Goal: Task Accomplishment & Management: Use online tool/utility

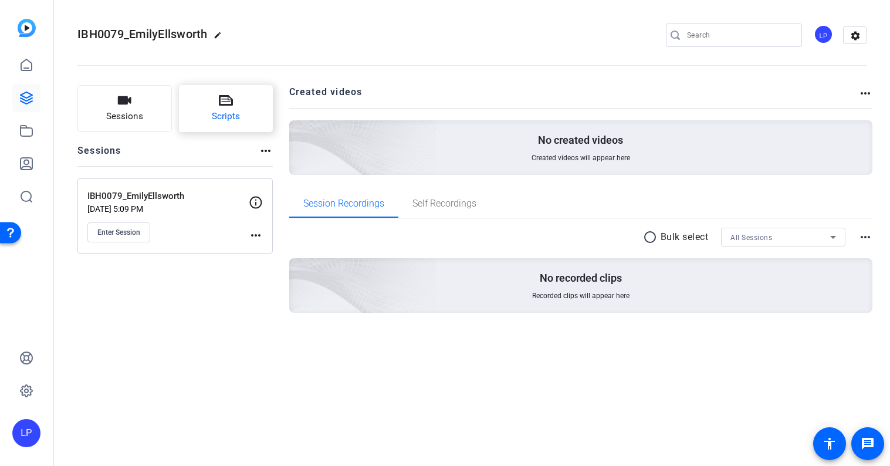
click at [224, 116] on span "Scripts" at bounding box center [226, 116] width 28 height 13
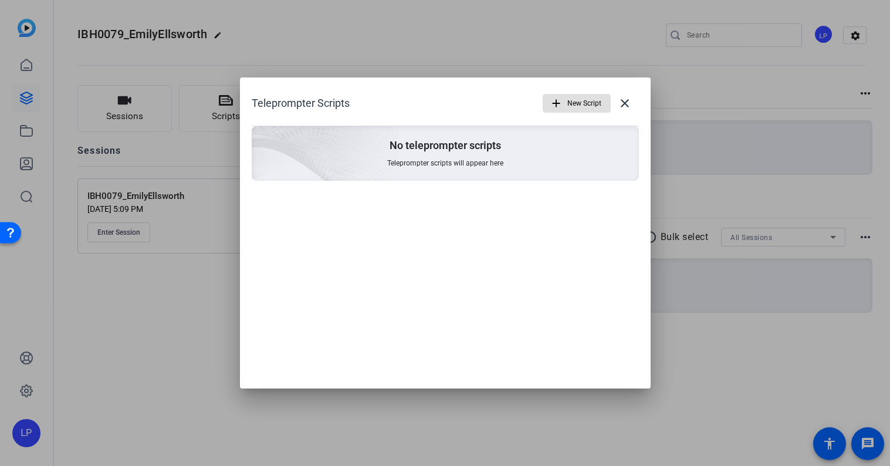
click at [584, 97] on span "New Script" at bounding box center [585, 103] width 34 height 22
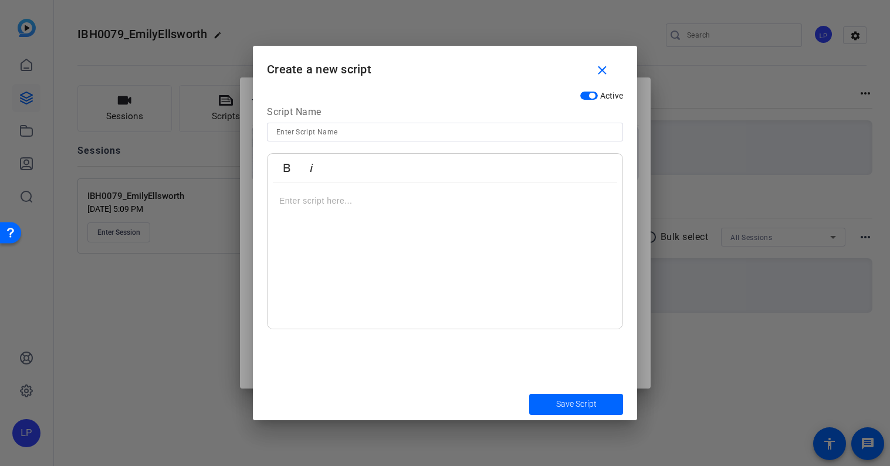
click at [407, 184] on div at bounding box center [445, 256] width 355 height 147
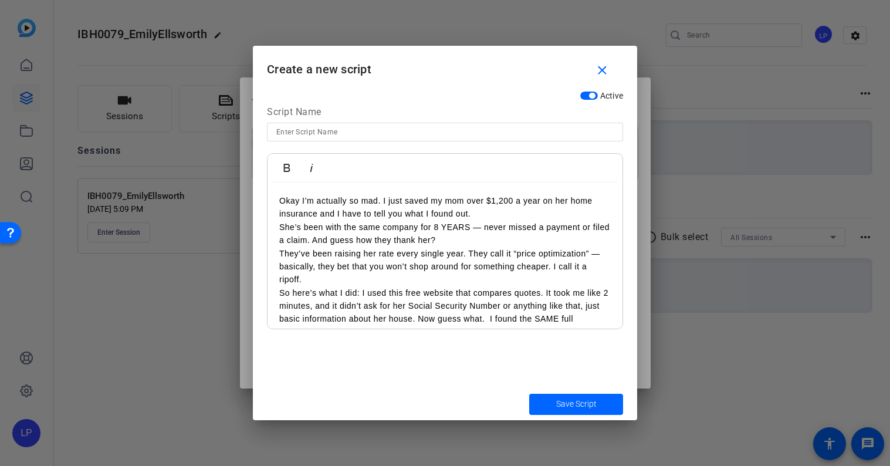
scroll to position [36, 0]
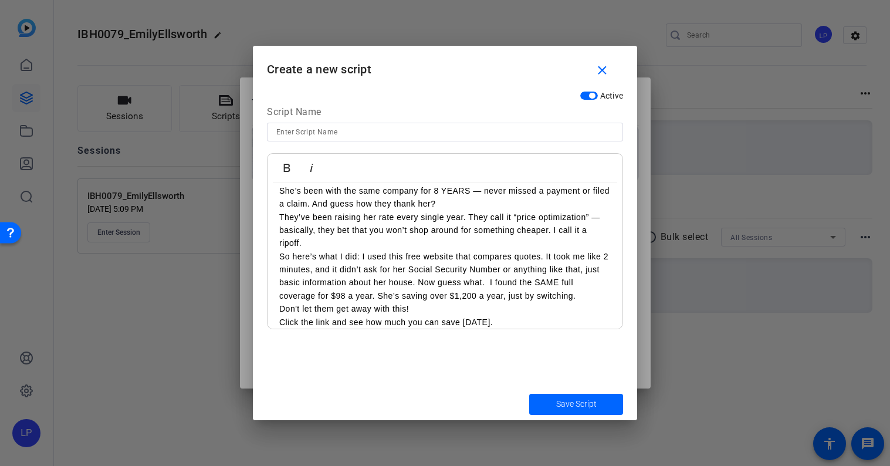
click at [278, 256] on div "Okay I’m actually so mad. I just saved my mom over $1,200 a year on her home in…" at bounding box center [445, 243] width 355 height 194
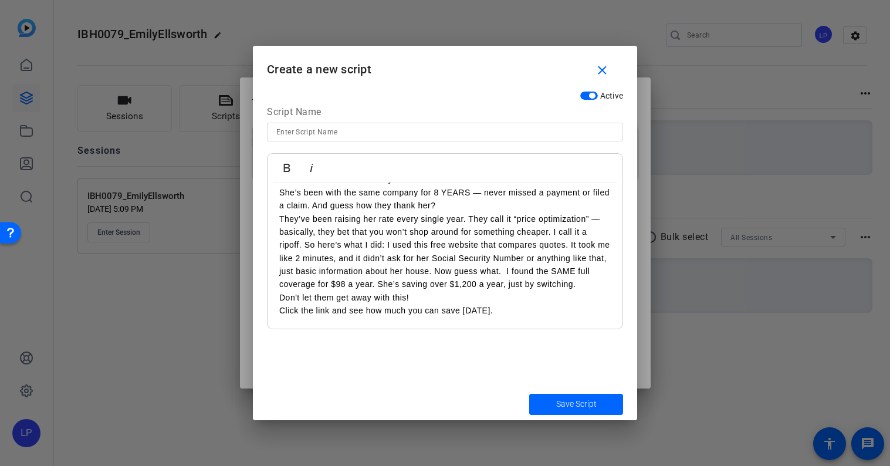
click at [278, 315] on div "Okay I’m actually so mad. I just saved my mom over $1,200 a year on her home in…" at bounding box center [445, 238] width 355 height 181
click at [278, 219] on div "Okay I’m actually so mad. I just saved my mom over $1,200 a year on her home in…" at bounding box center [445, 238] width 355 height 181
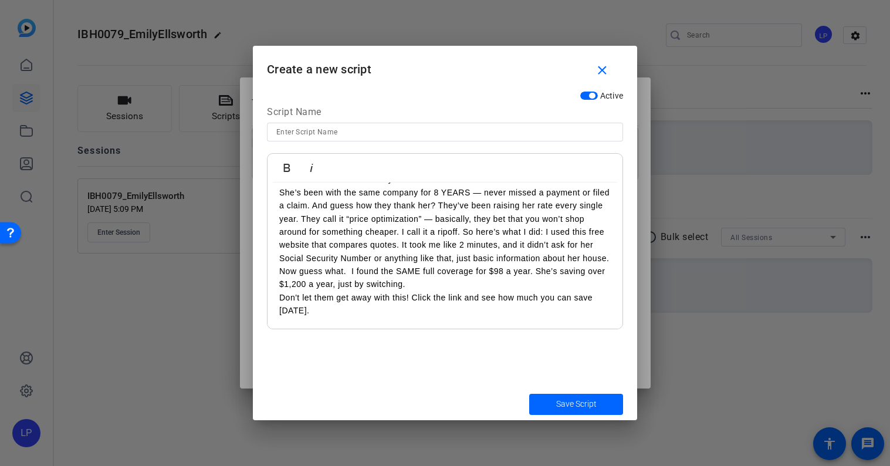
click at [271, 300] on div "Okay I’m actually so mad. I just saved my mom over $1,200 a year on her home in…" at bounding box center [445, 238] width 355 height 181
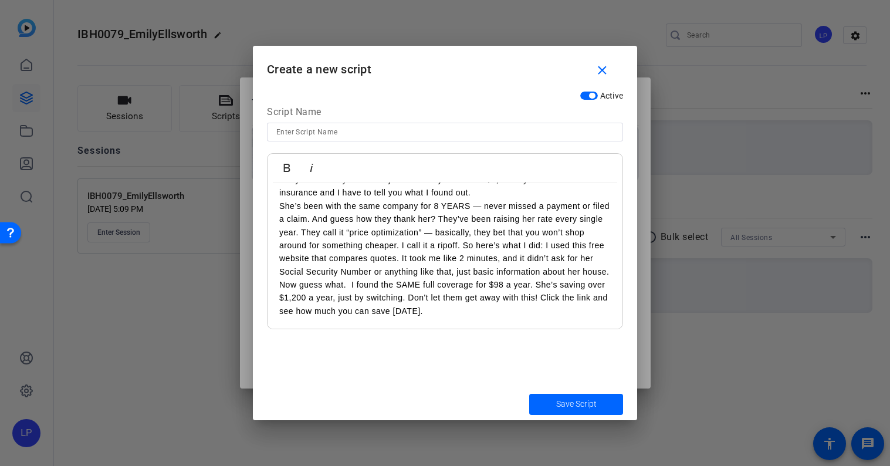
click at [275, 204] on div "Okay I’m actually so mad. I just saved my mom over $1,200 a year on her home in…" at bounding box center [445, 245] width 355 height 168
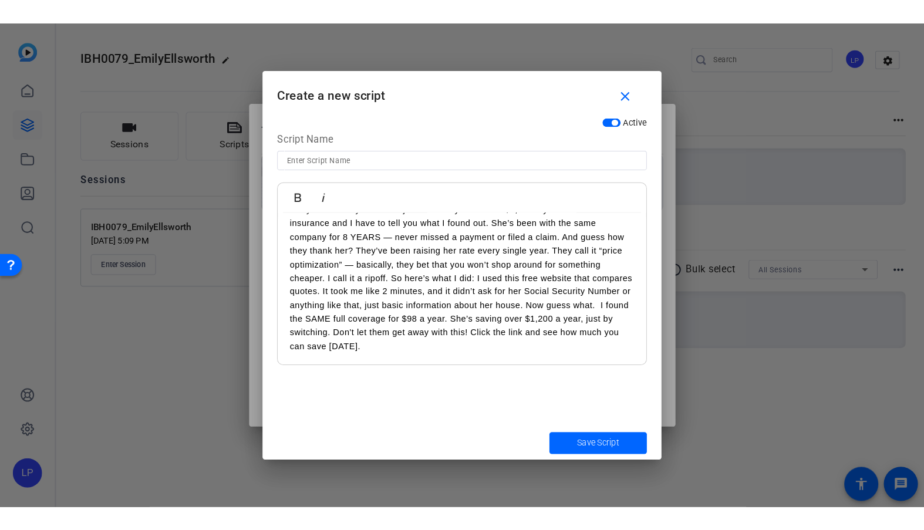
scroll to position [0, 0]
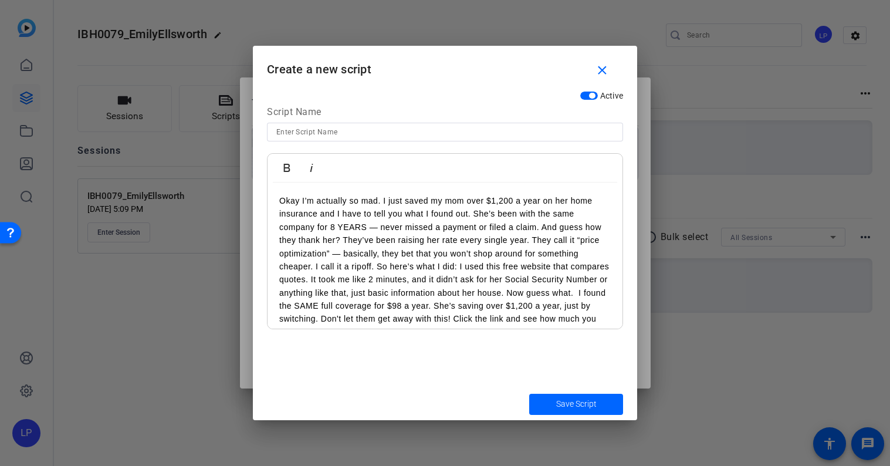
click at [306, 133] on input at bounding box center [444, 132] width 337 height 14
type input "Sequence"
click at [562, 407] on span "Save Script" at bounding box center [576, 404] width 40 height 12
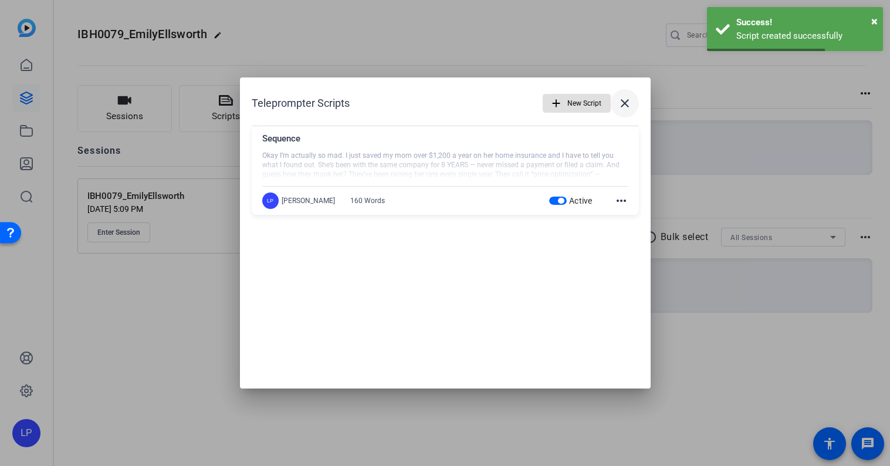
click at [619, 99] on mat-icon "close" at bounding box center [625, 103] width 14 height 14
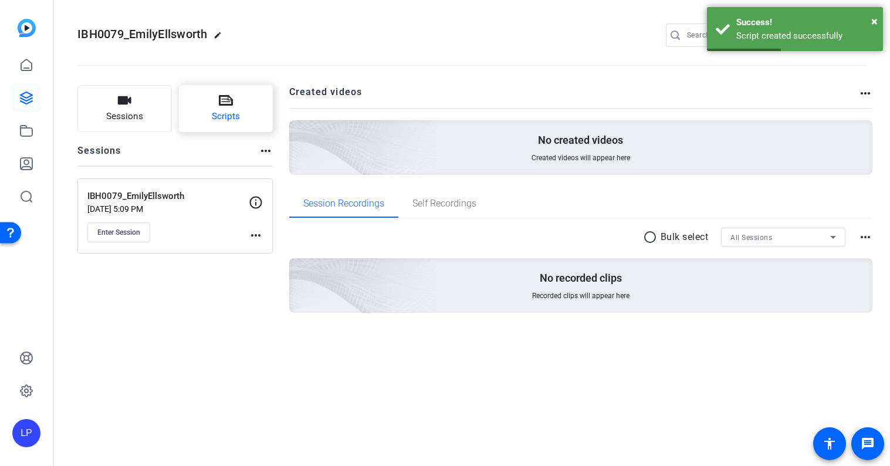
click at [220, 111] on span "Scripts" at bounding box center [226, 116] width 28 height 13
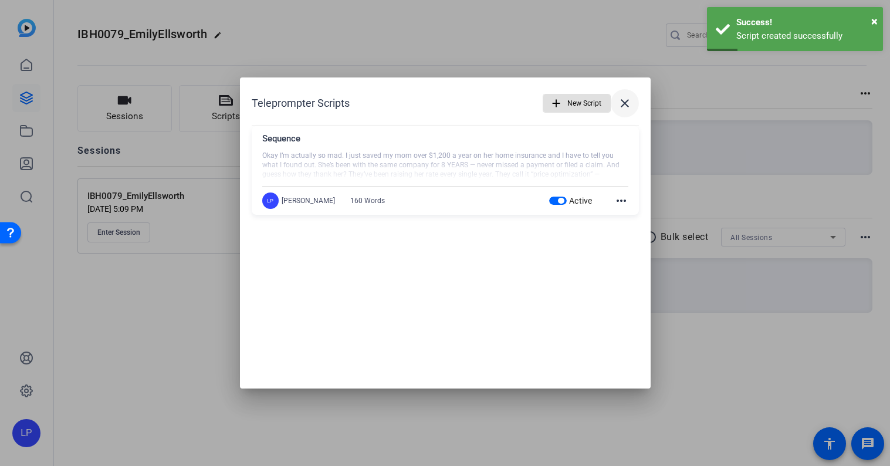
click at [626, 100] on mat-icon "close" at bounding box center [625, 103] width 14 height 14
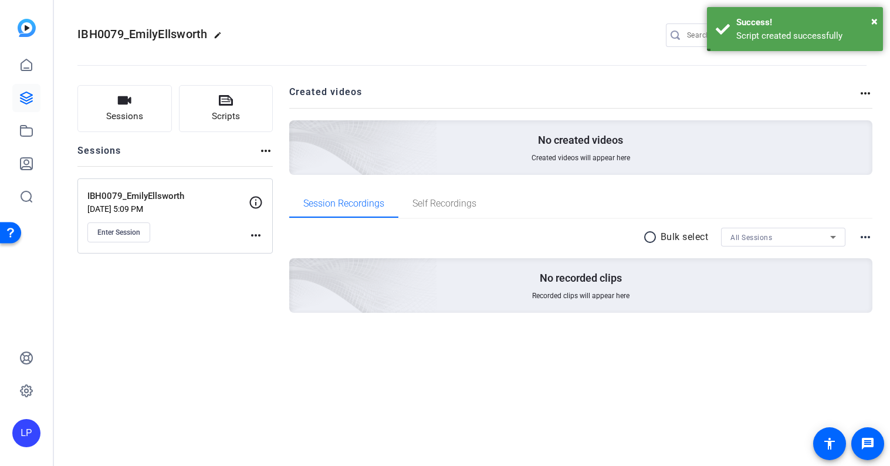
click at [333, 66] on openreel-divider-bar at bounding box center [471, 62] width 789 height 36
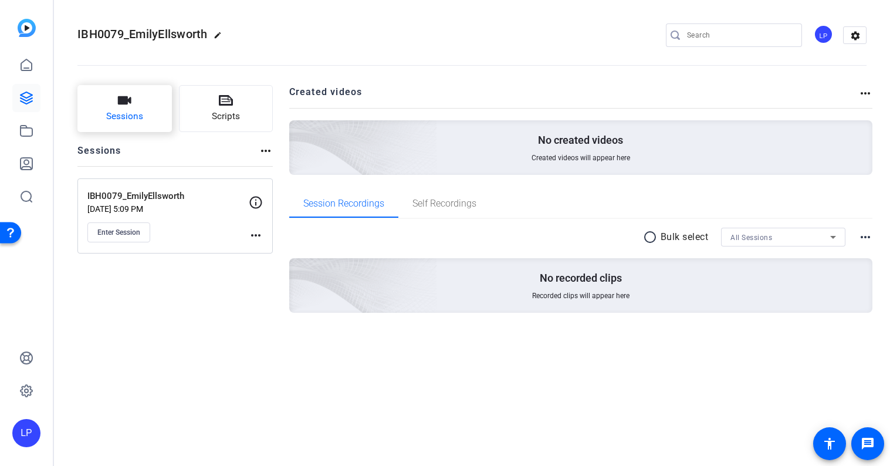
click at [136, 116] on span "Sessions" at bounding box center [124, 116] width 37 height 13
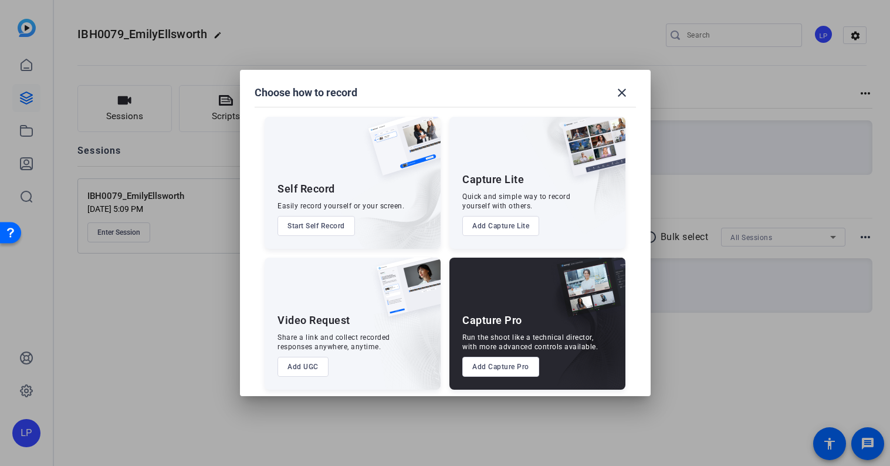
click at [522, 369] on button "Add Capture Pro" at bounding box center [500, 367] width 77 height 20
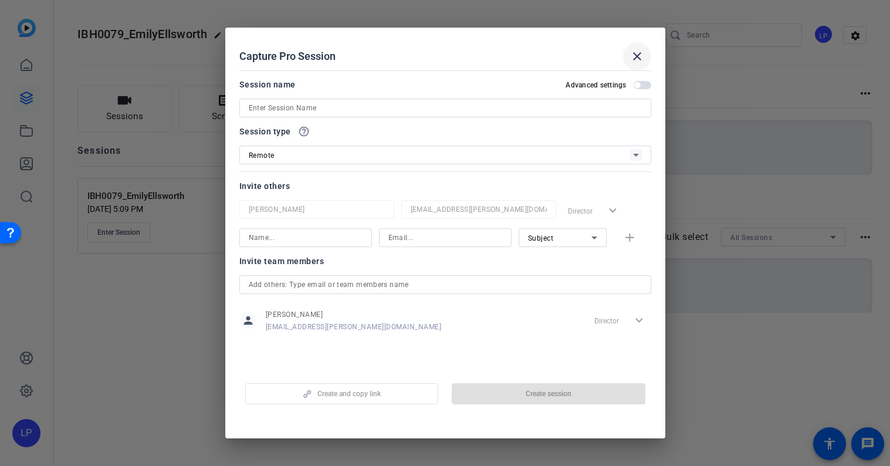
click at [642, 53] on mat-icon "close" at bounding box center [637, 56] width 14 height 14
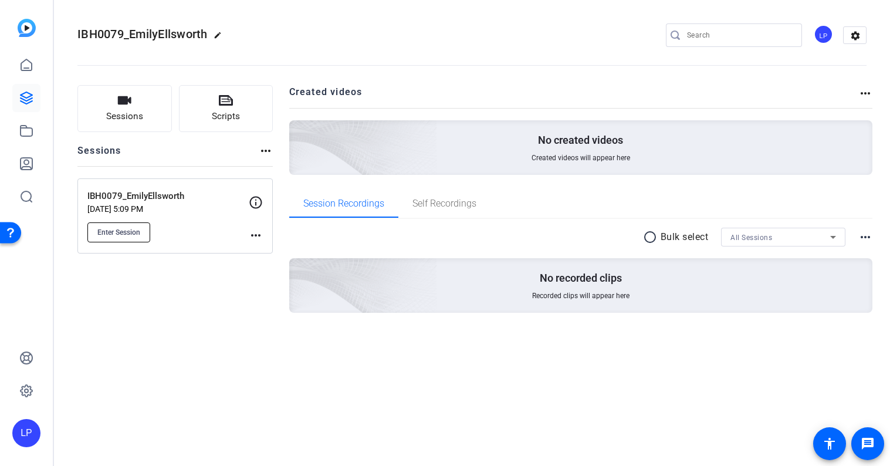
click at [131, 227] on button "Enter Session" at bounding box center [118, 232] width 63 height 20
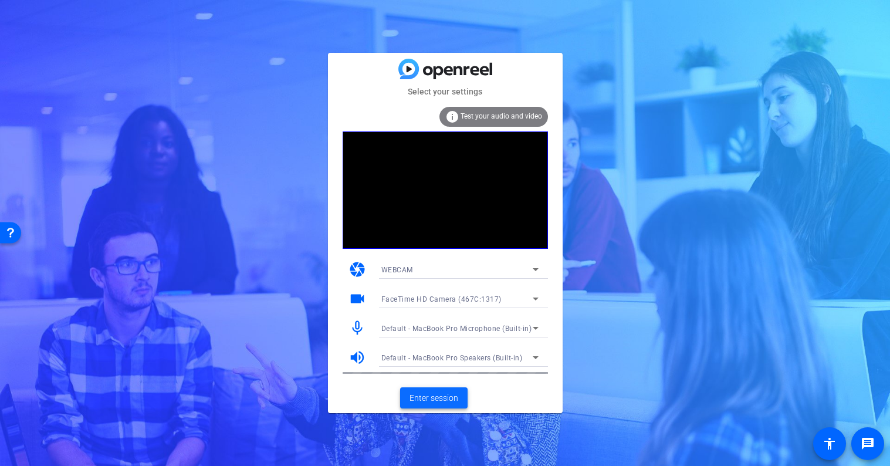
click at [447, 392] on span "Enter session" at bounding box center [434, 398] width 49 height 12
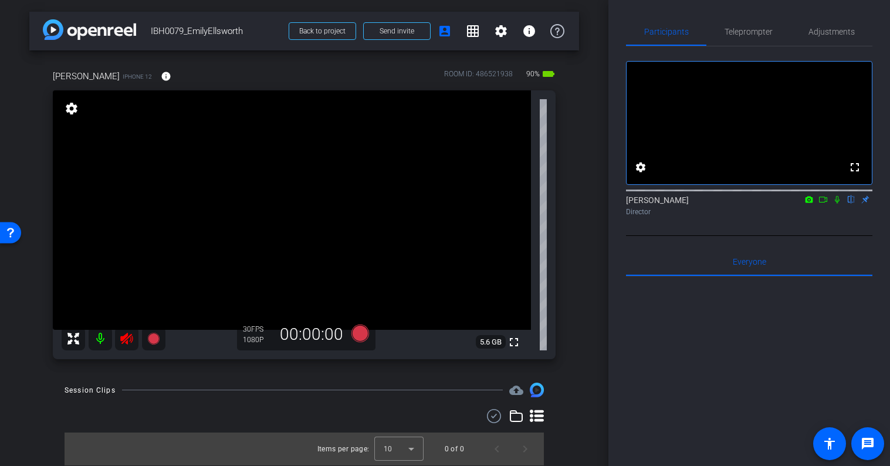
click at [130, 344] on icon at bounding box center [127, 339] width 14 height 14
click at [828, 40] on span "Adjustments" at bounding box center [832, 32] width 46 height 28
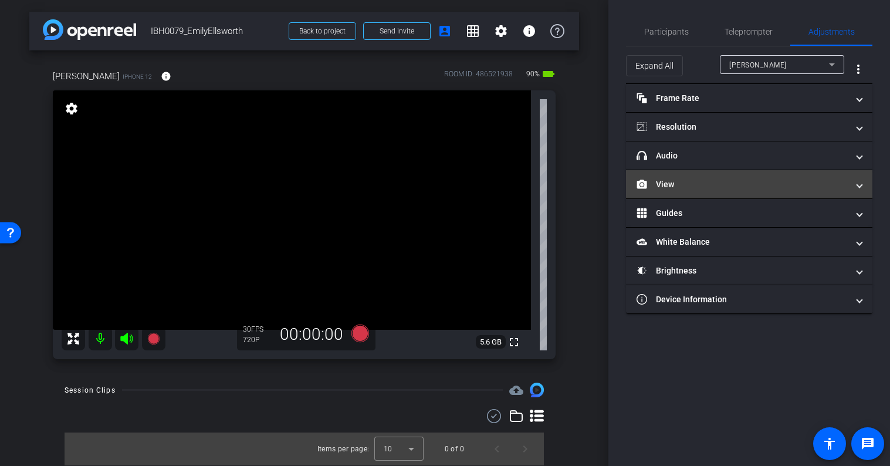
click at [691, 188] on mat-panel-title "View" at bounding box center [742, 184] width 211 height 12
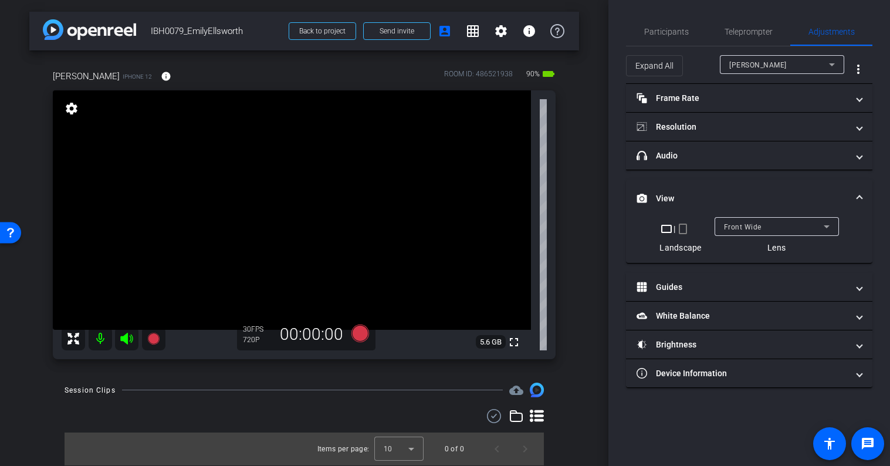
click at [685, 232] on mat-icon "crop_portrait" at bounding box center [683, 229] width 14 height 14
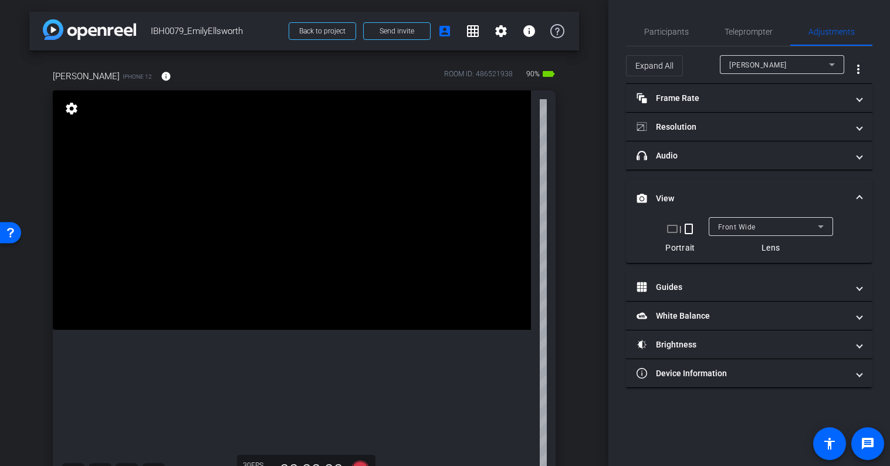
click at [682, 197] on mat-panel-title "View" at bounding box center [742, 198] width 211 height 12
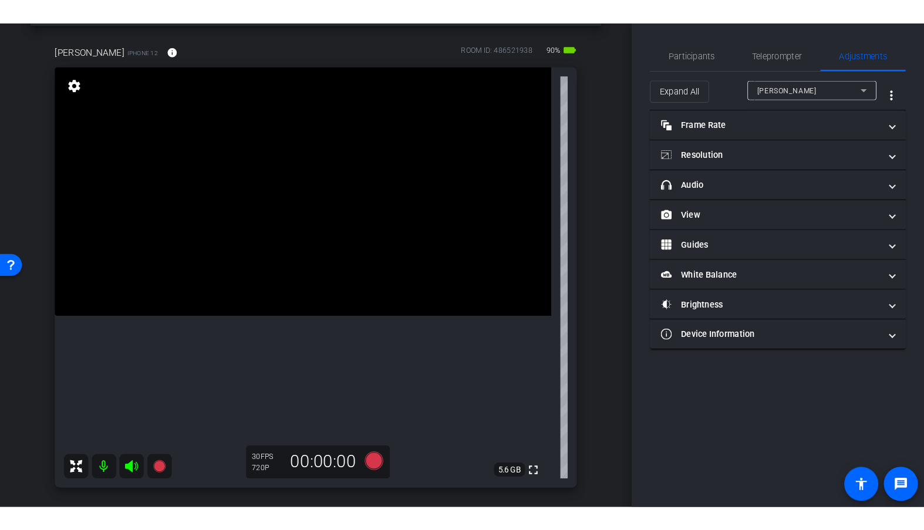
scroll to position [57, 0]
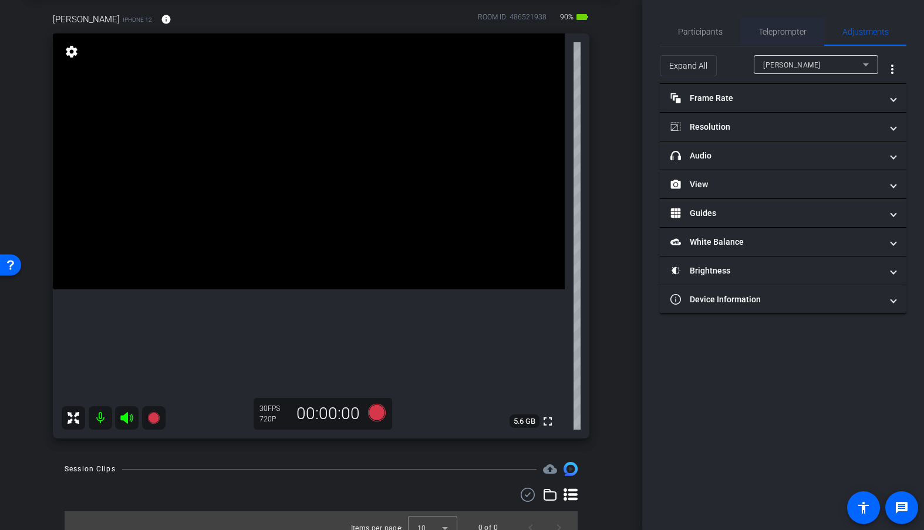
click at [774, 32] on span "Teleprompter" at bounding box center [782, 32] width 48 height 8
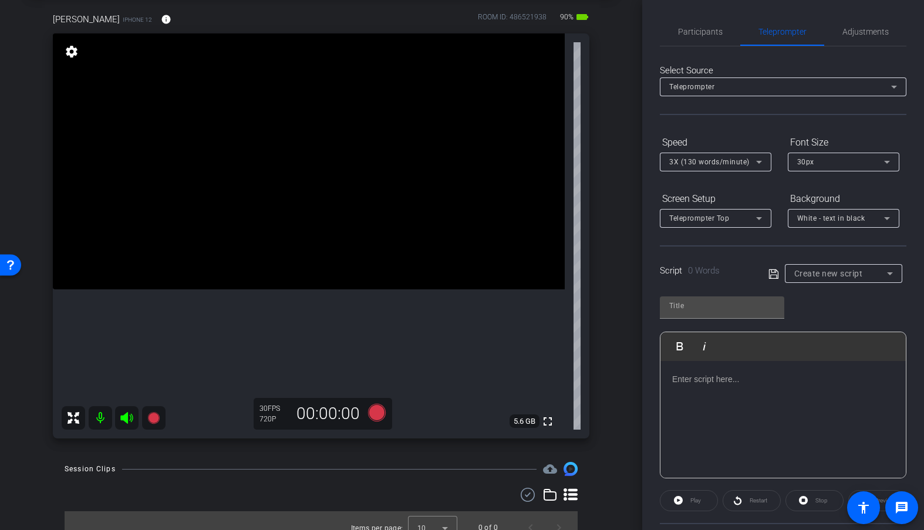
click at [781, 128] on div "Select Source Teleprompter Speed 3X (130 words/minute) Font Size 30px Screen Se…" at bounding box center [783, 334] width 246 height 577
click at [819, 269] on span "Create new script" at bounding box center [828, 273] width 69 height 9
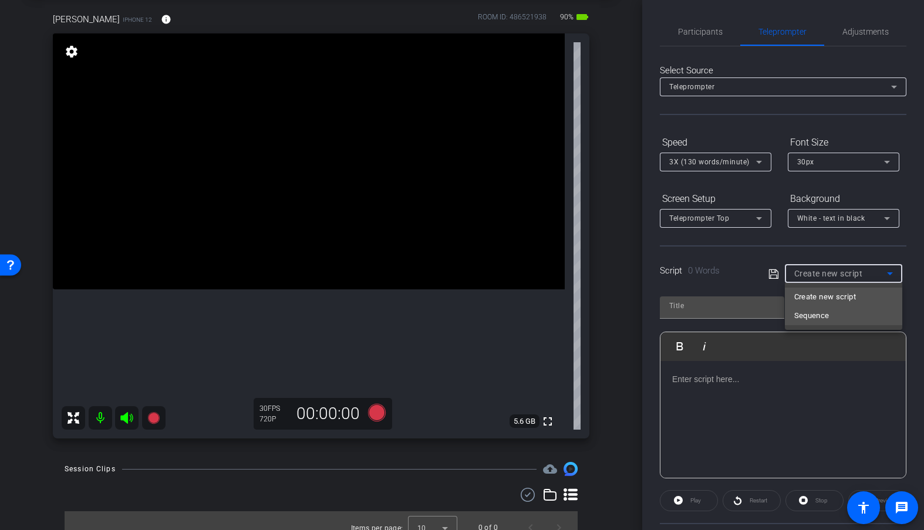
click at [824, 311] on span "Sequence" at bounding box center [811, 316] width 35 height 14
type input "Sequence"
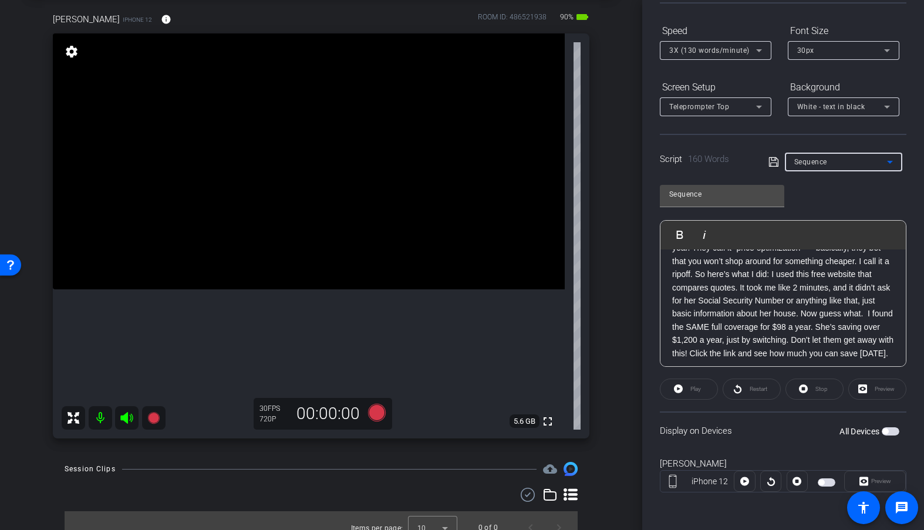
scroll to position [103, 0]
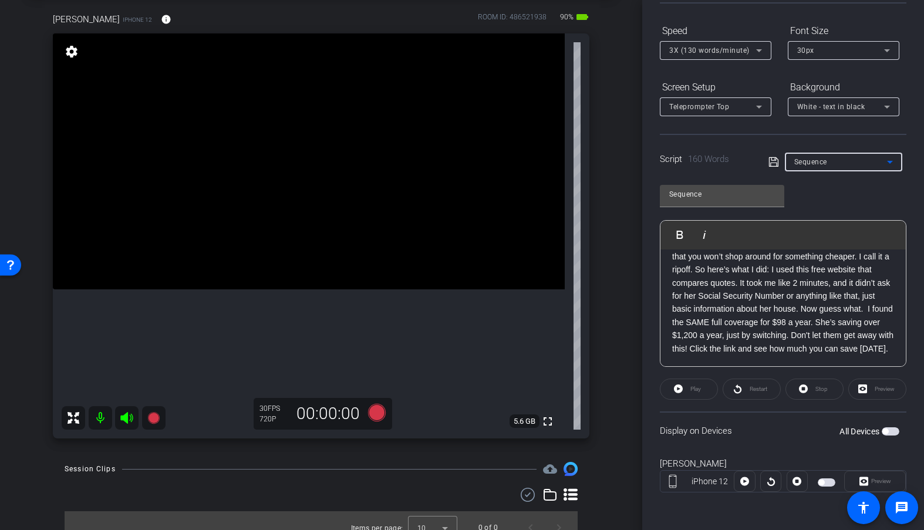
click at [827, 465] on mat-slide-toggle at bounding box center [828, 481] width 20 height 14
click at [827, 465] on span "button" at bounding box center [827, 482] width 18 height 8
click at [696, 384] on span "Play" at bounding box center [693, 389] width 13 height 16
click at [873, 465] on span "Preview" at bounding box center [881, 481] width 20 height 6
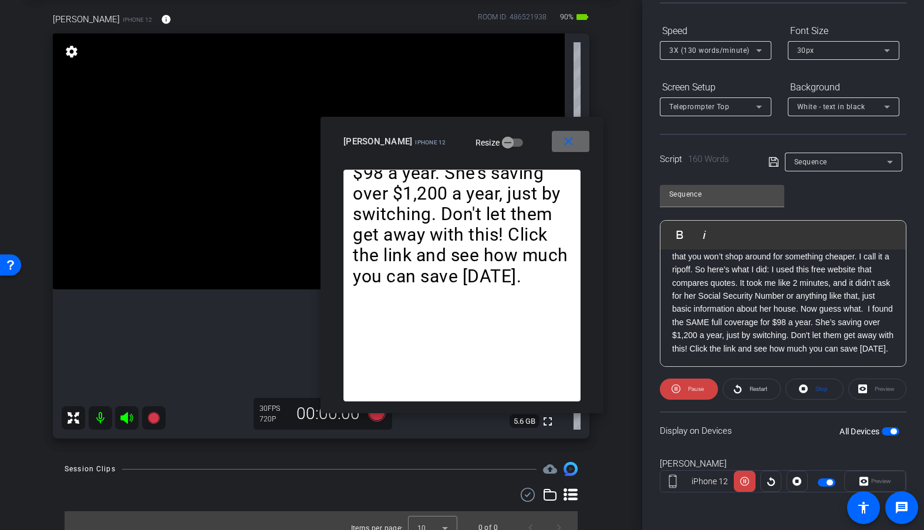
click at [564, 146] on mat-icon "close" at bounding box center [568, 141] width 15 height 15
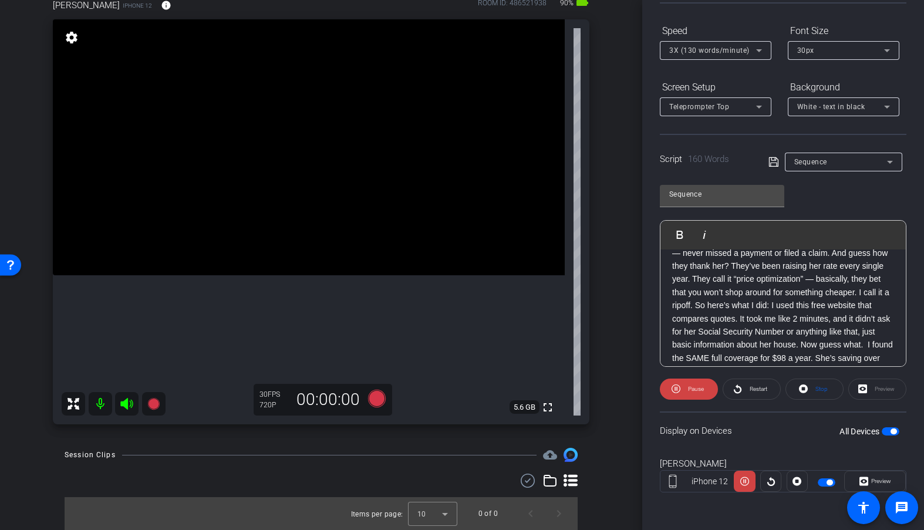
scroll to position [55, 0]
click at [704, 51] on span "3X (130 words/minute)" at bounding box center [709, 50] width 80 height 8
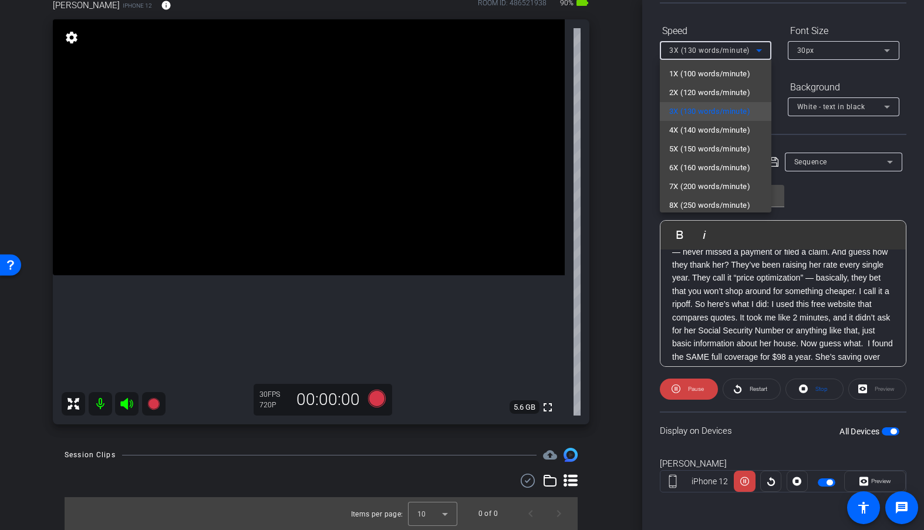
click at [713, 53] on div at bounding box center [462, 265] width 924 height 530
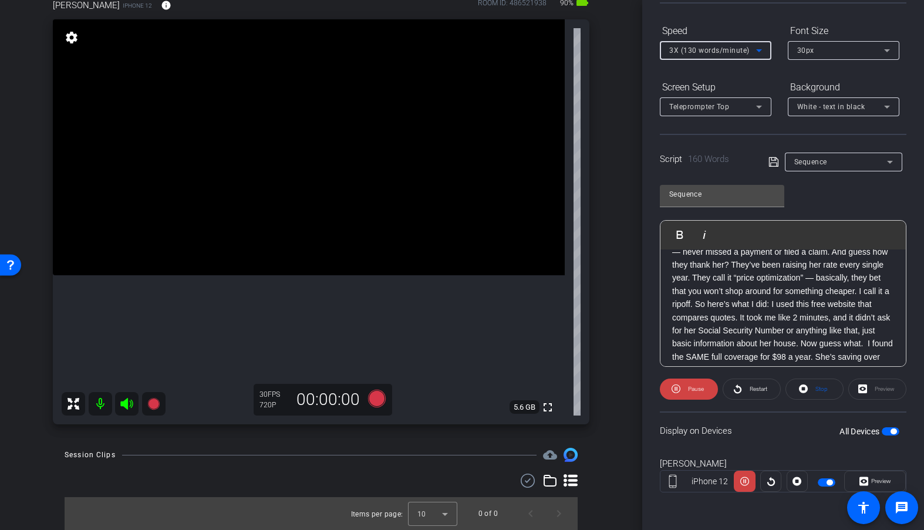
click at [710, 49] on span "3X (130 words/minute)" at bounding box center [709, 50] width 80 height 8
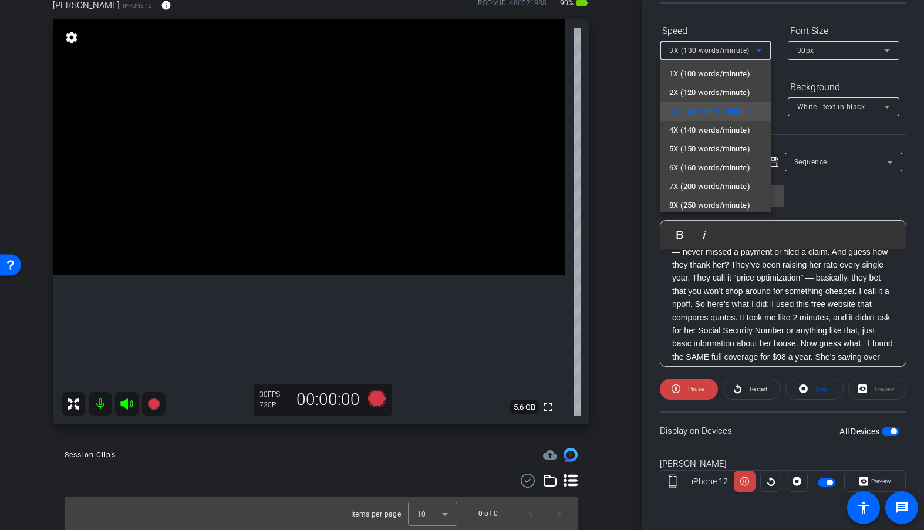
click at [710, 49] on div at bounding box center [462, 265] width 924 height 530
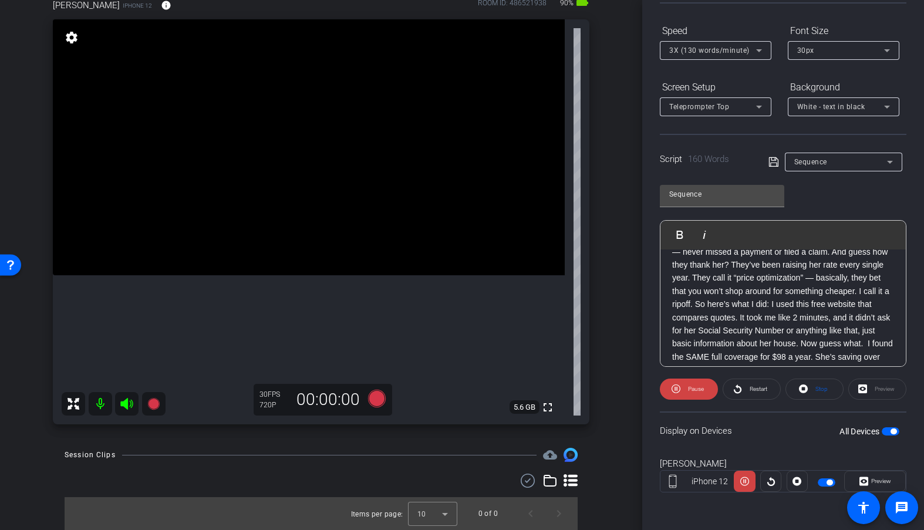
click at [710, 49] on span "3X (130 words/minute)" at bounding box center [709, 50] width 80 height 8
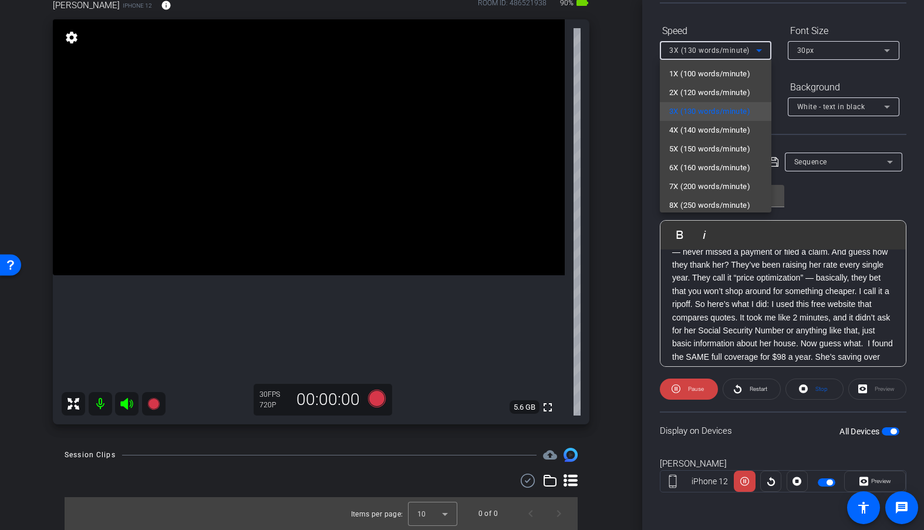
click at [710, 49] on div at bounding box center [462, 265] width 924 height 530
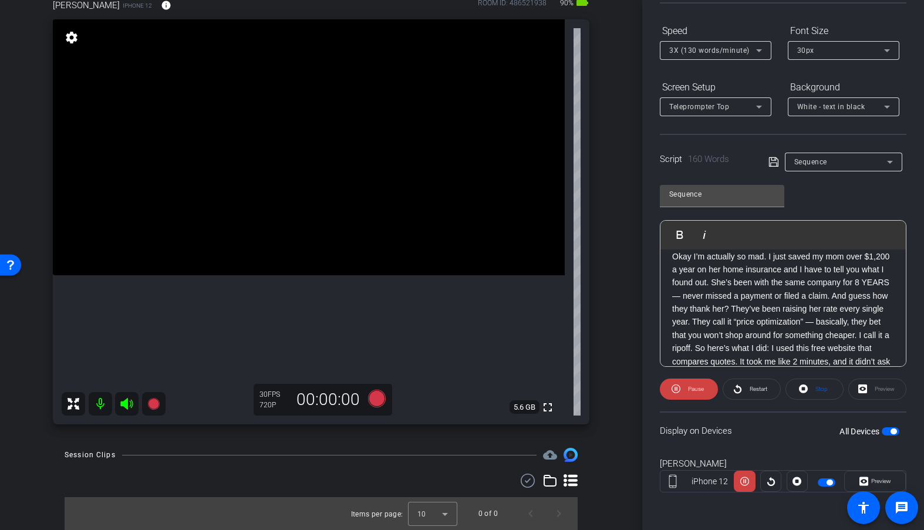
scroll to position [10, 0]
click at [734, 49] on span "3X (130 words/minute)" at bounding box center [709, 50] width 80 height 8
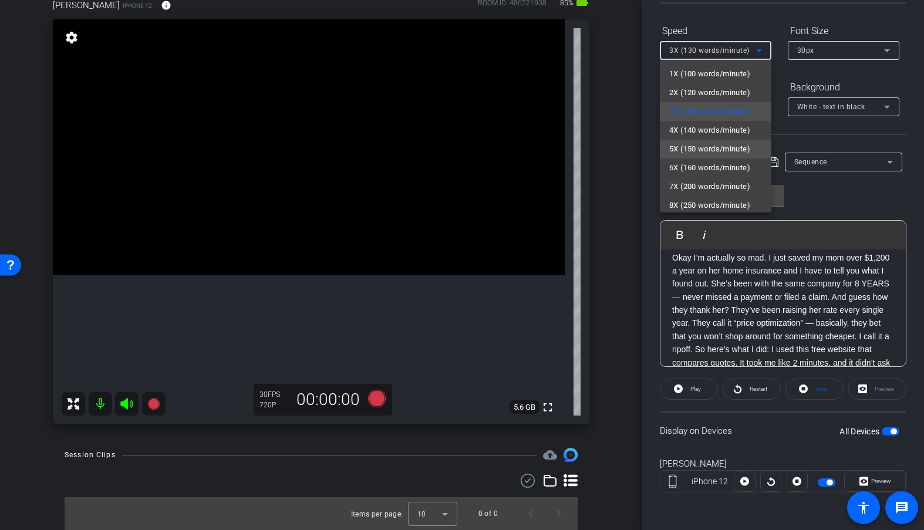
click at [730, 149] on span "5X (150 words/minute)" at bounding box center [709, 149] width 81 height 14
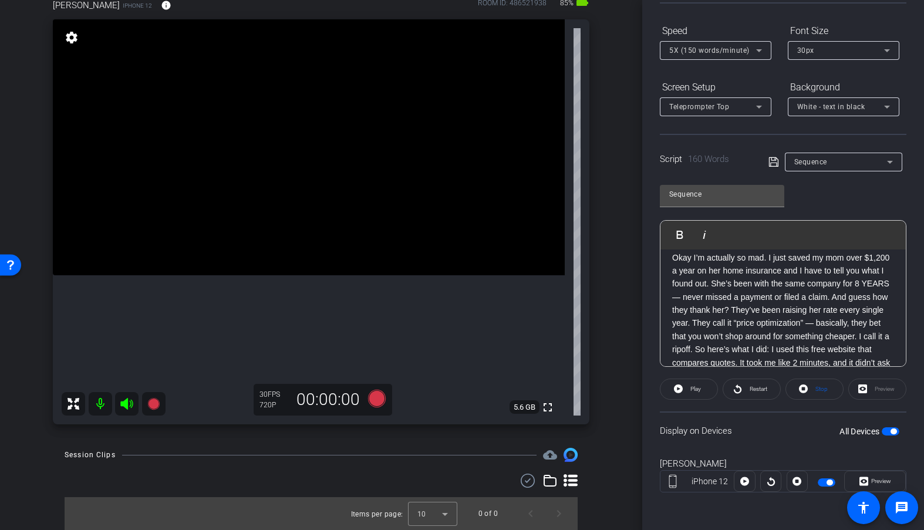
click at [735, 140] on div "Script 160 Words Sequence" at bounding box center [783, 153] width 246 height 38
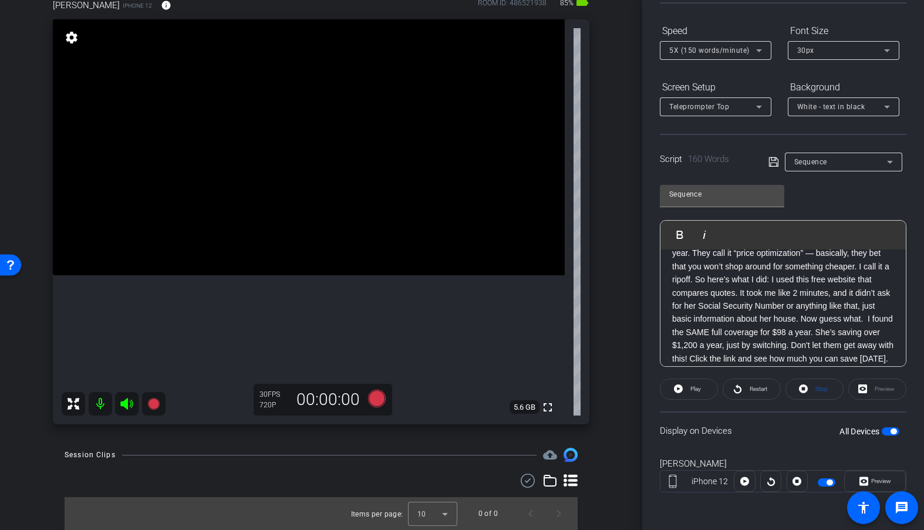
scroll to position [98, 0]
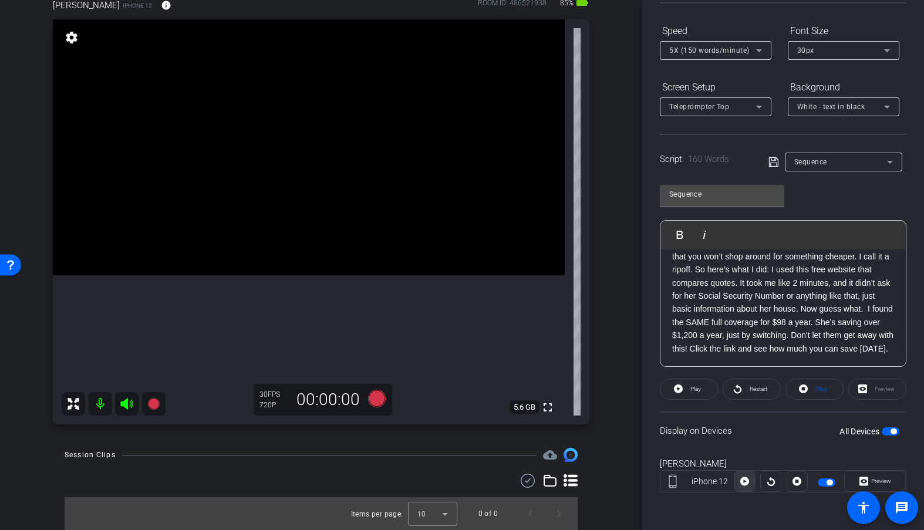
click at [745, 465] on icon at bounding box center [744, 481] width 9 height 9
click at [747, 465] on icon at bounding box center [744, 481] width 9 height 18
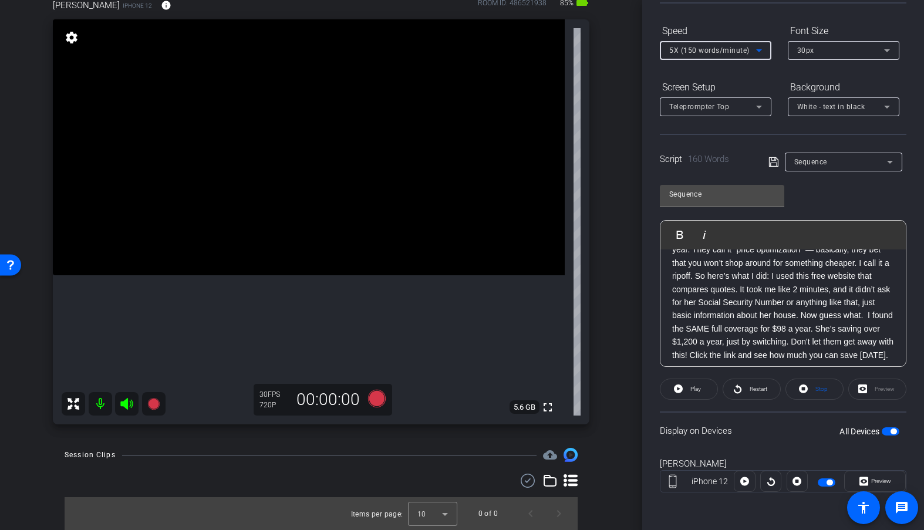
click at [731, 49] on span "5X (150 words/minute)" at bounding box center [709, 50] width 80 height 8
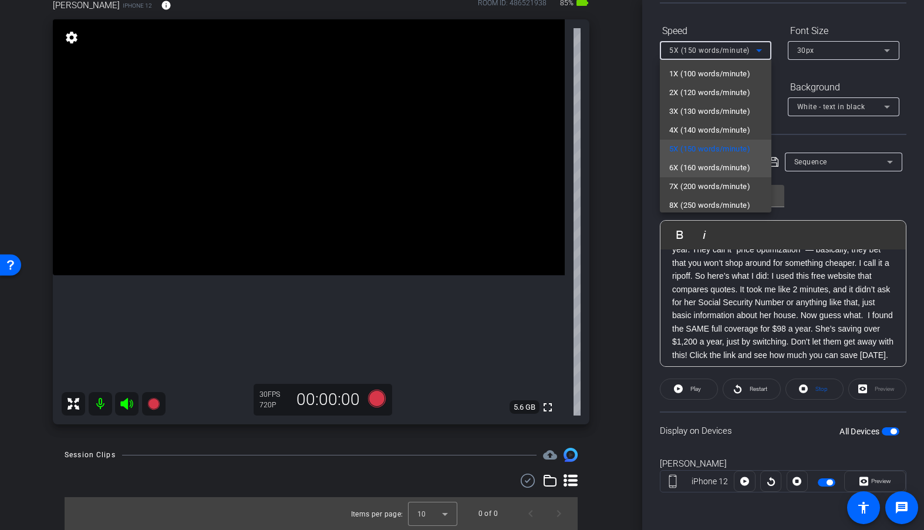
click at [715, 174] on span "6X (160 words/minute)" at bounding box center [709, 168] width 81 height 14
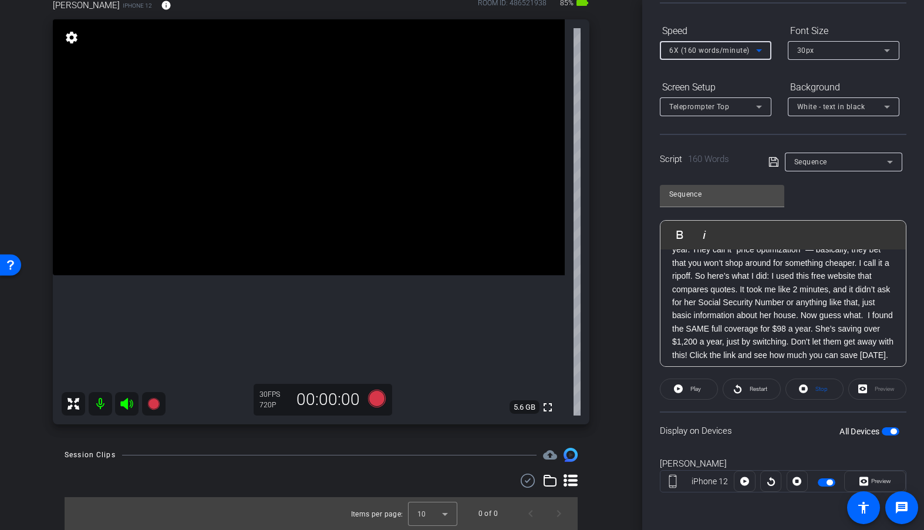
click at [717, 176] on div "Sequence Play Play from this location Play Selected Play and display the select…" at bounding box center [783, 271] width 246 height 191
click at [821, 192] on div "Sequence Play Play from this location Play Selected Play and display the select…" at bounding box center [783, 271] width 246 height 191
click at [706, 53] on span "6X (160 words/minute)" at bounding box center [709, 50] width 80 height 8
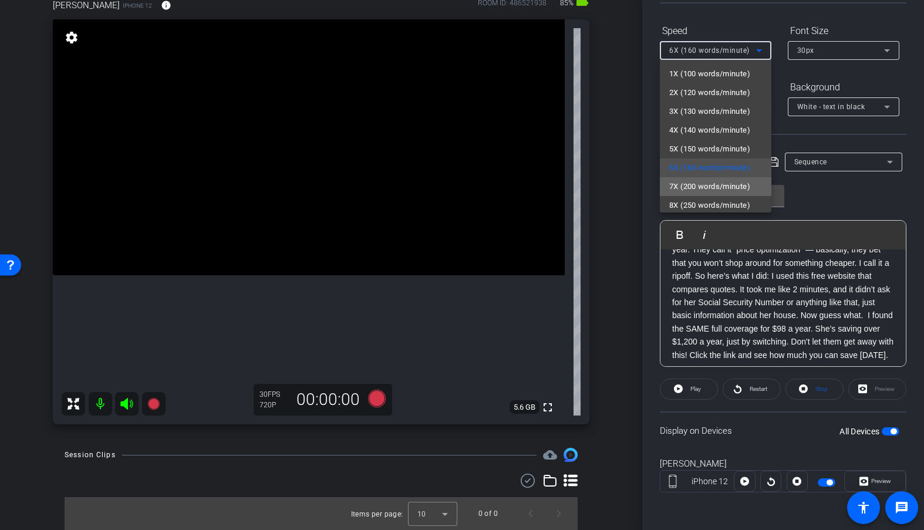
click at [714, 183] on span "7X (200 words/minute)" at bounding box center [709, 187] width 81 height 14
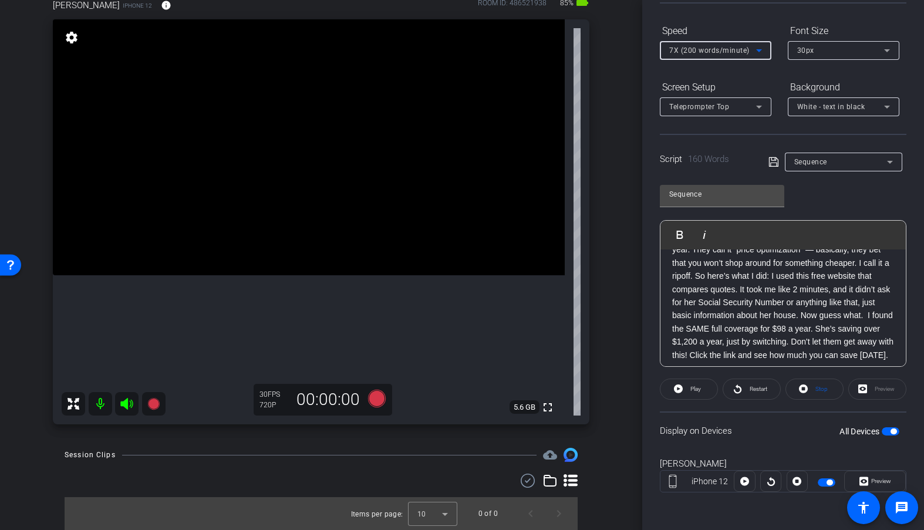
click at [720, 66] on div at bounding box center [716, 66] width 112 height 13
click at [747, 465] on icon at bounding box center [744, 481] width 9 height 18
click at [876, 465] on span "Preview" at bounding box center [881, 481] width 20 height 6
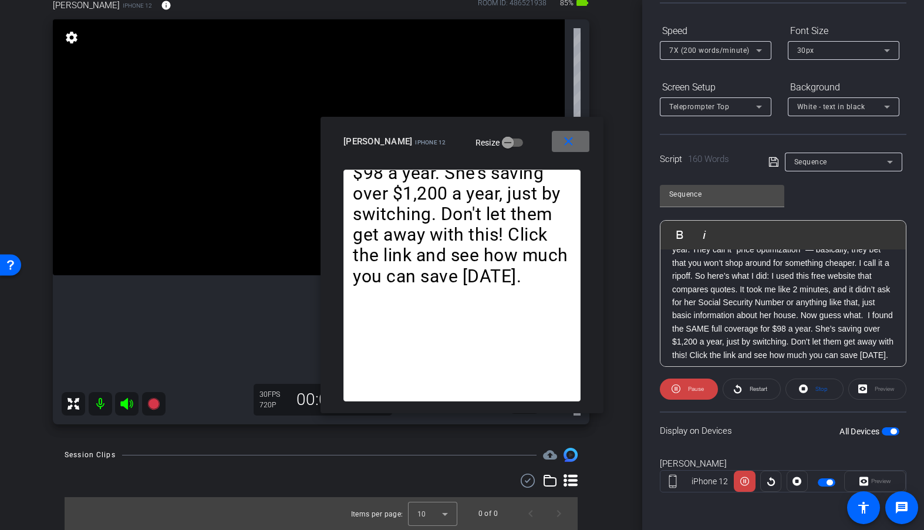
click at [566, 144] on mat-icon "close" at bounding box center [568, 141] width 15 height 15
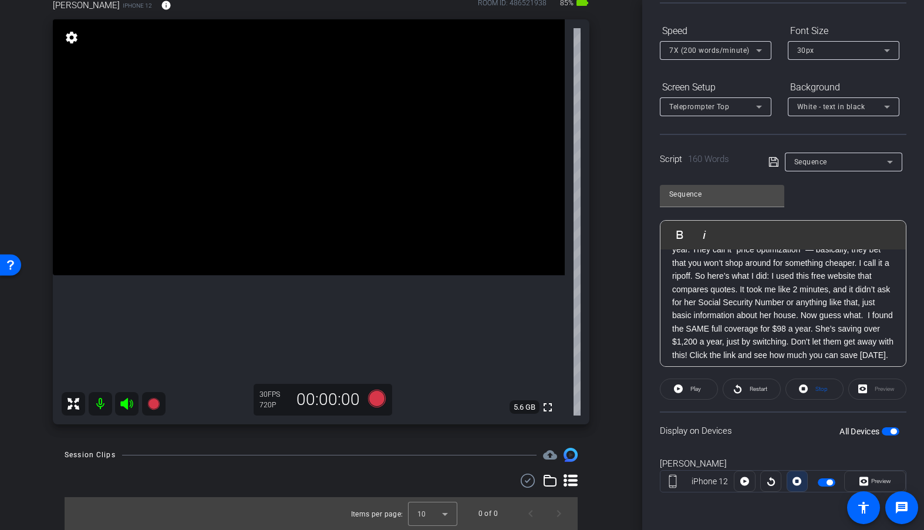
click at [798, 465] on icon at bounding box center [796, 481] width 9 height 18
click at [798, 465] on div at bounding box center [796, 481] width 21 height 21
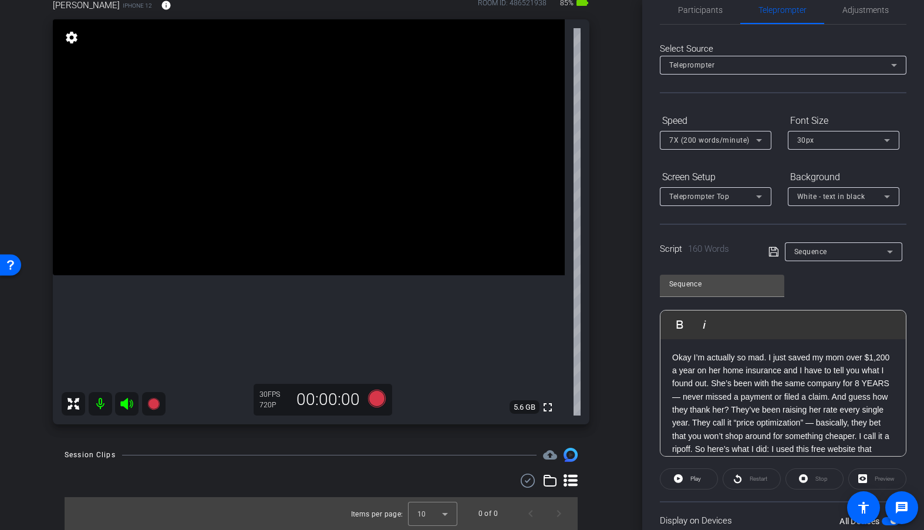
scroll to position [0, 0]
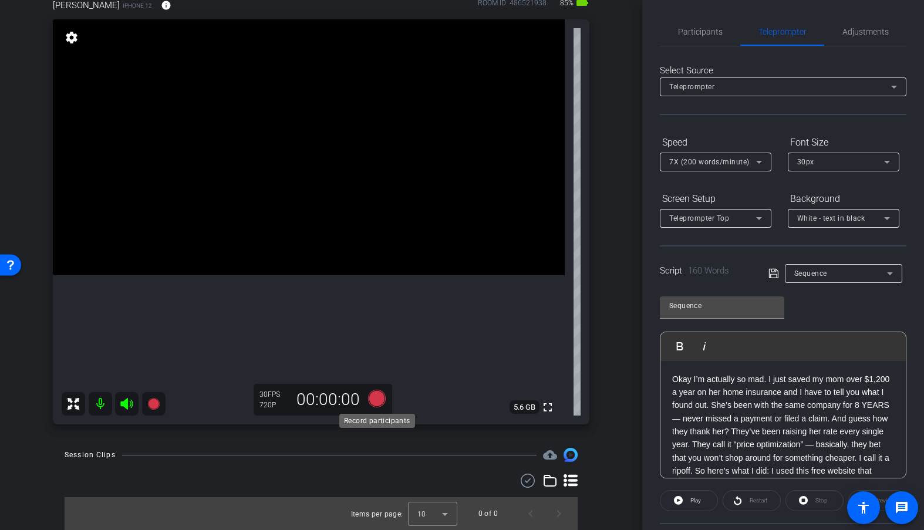
click at [378, 399] on icon at bounding box center [377, 399] width 18 height 18
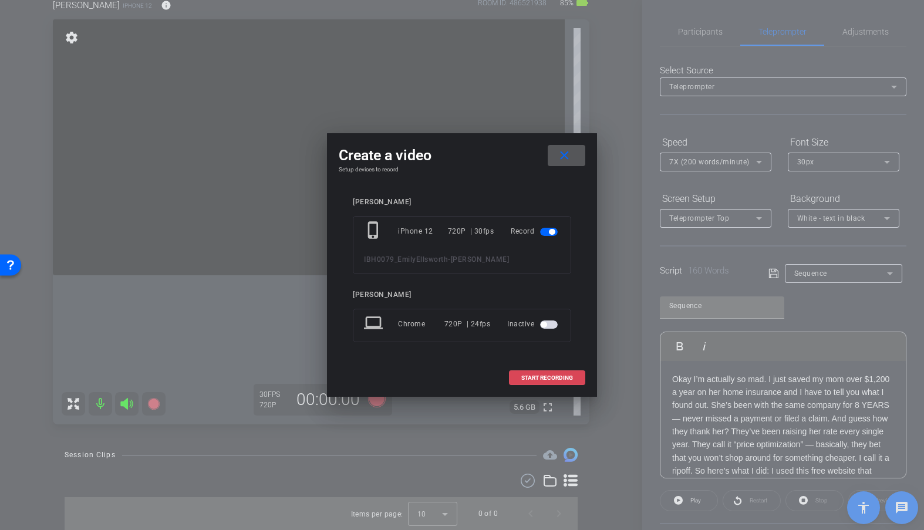
click at [562, 375] on span "START RECORDING" at bounding box center [547, 378] width 52 height 6
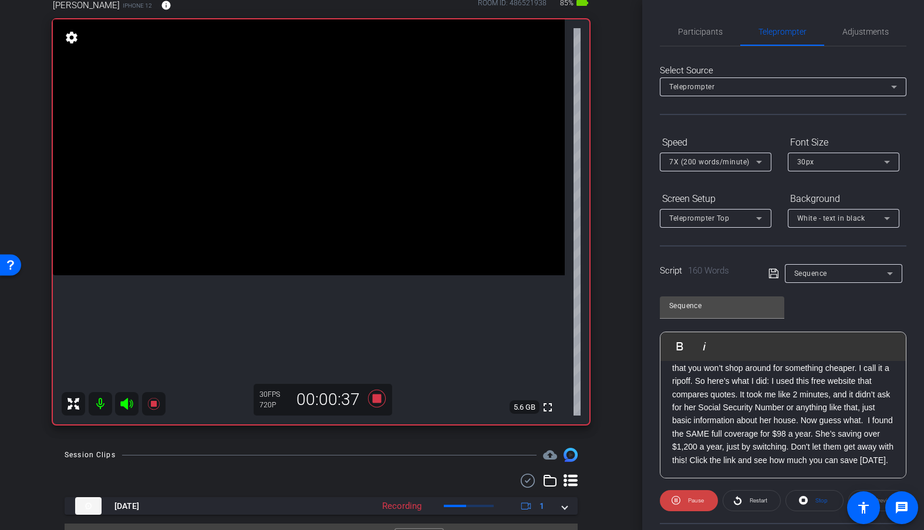
scroll to position [103, 0]
click at [379, 398] on icon at bounding box center [377, 399] width 18 height 18
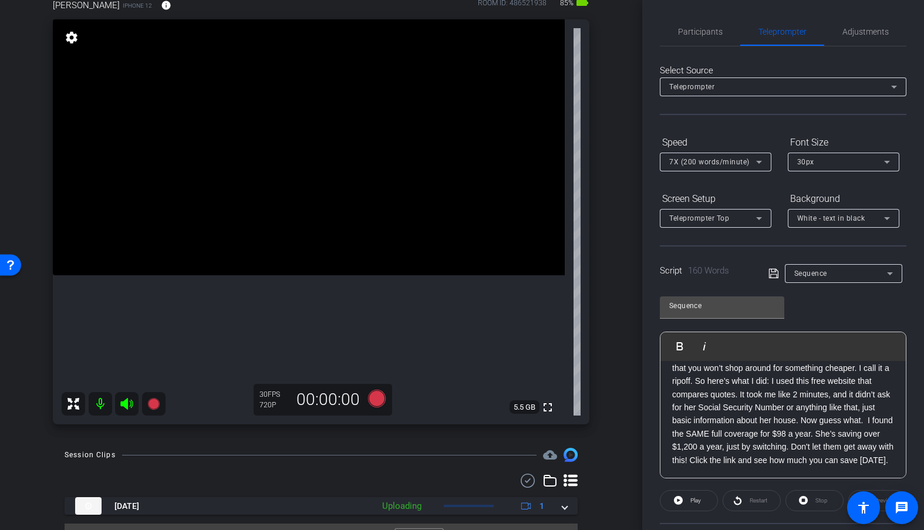
click at [621, 443] on div "arrow_back IBH0079_EmilyEllsworth Back to project Send invite account_box grid_…" at bounding box center [321, 194] width 642 height 530
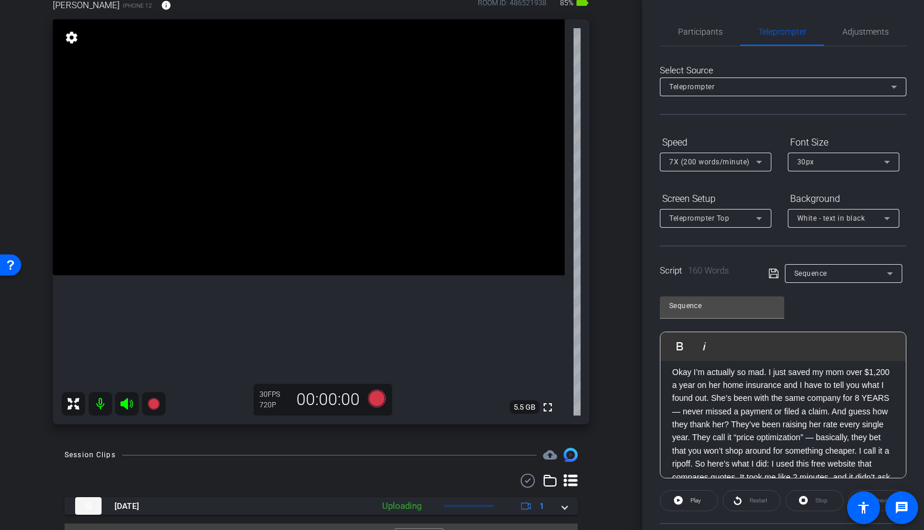
scroll to position [0, 0]
click at [143, 438] on div "arrow_back IBH0079_EmilyEllsworth Back to project Send invite account_box grid_…" at bounding box center [321, 194] width 642 height 530
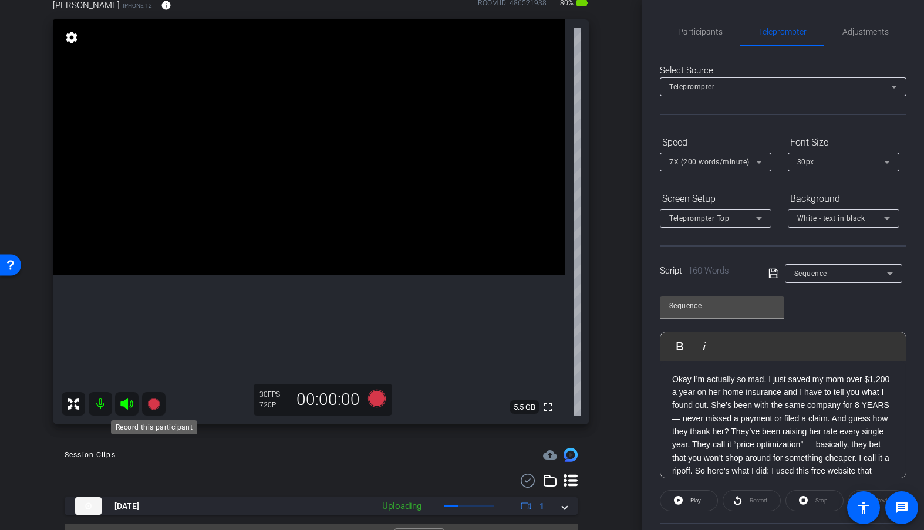
click at [155, 404] on icon at bounding box center [153, 404] width 12 height 12
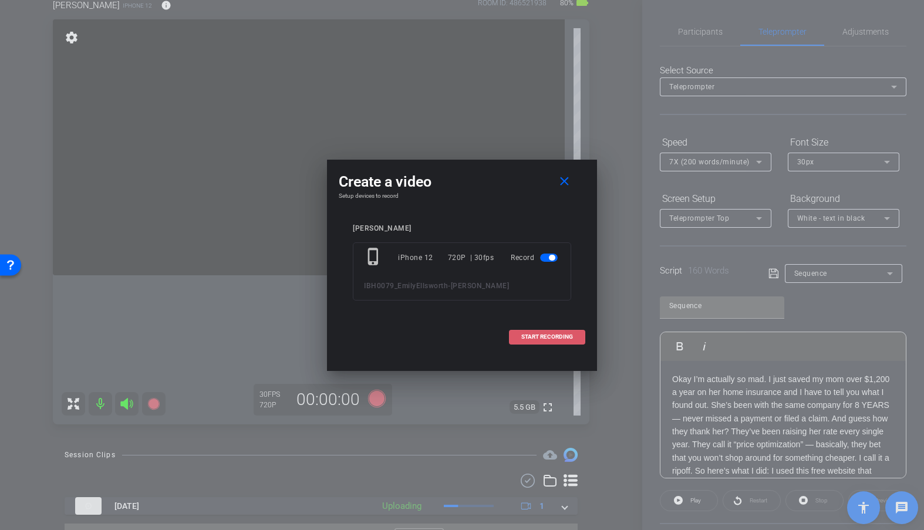
click at [565, 337] on span "START RECORDING" at bounding box center [547, 337] width 52 height 6
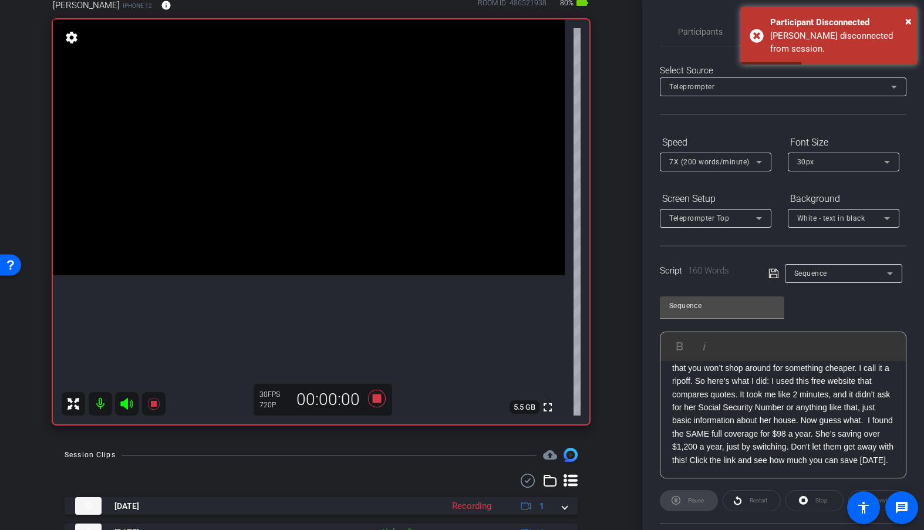
scroll to position [103, 0]
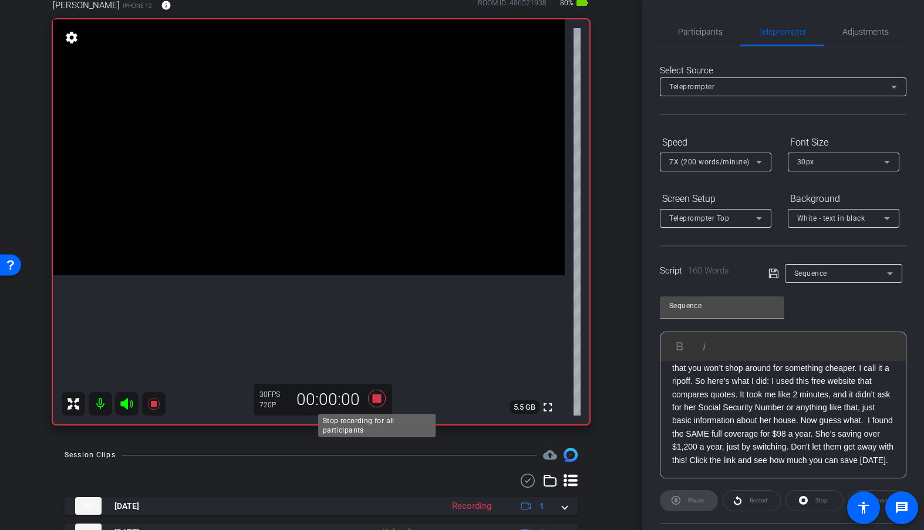
click at [379, 400] on icon at bounding box center [377, 399] width 18 height 18
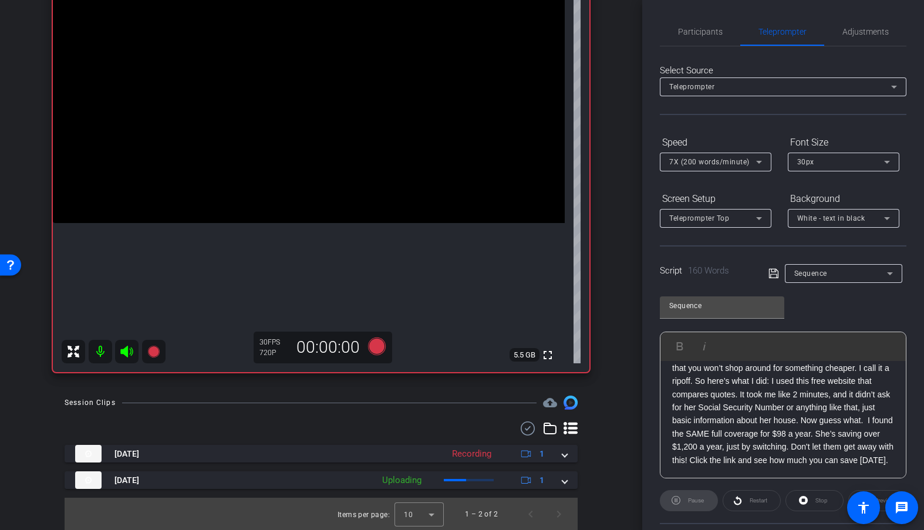
scroll to position [124, 0]
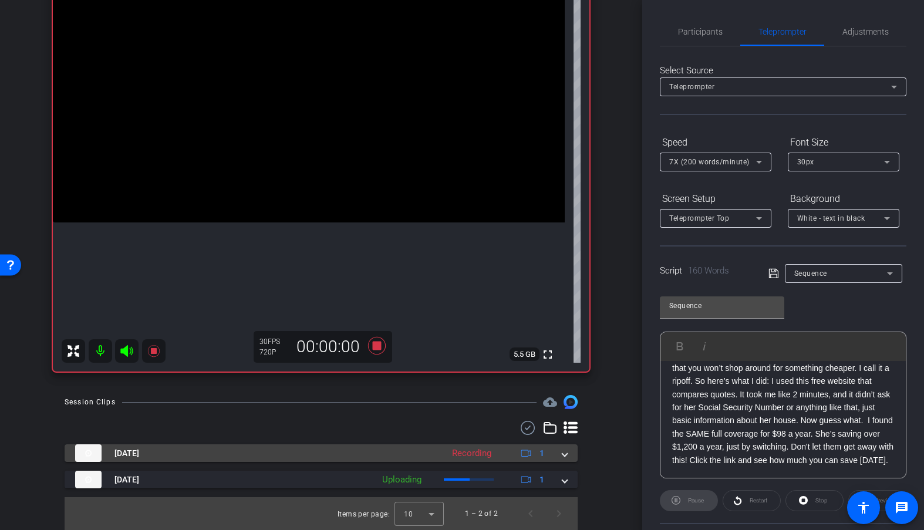
click at [557, 453] on div "Oct 15, 2025 Recording 1" at bounding box center [318, 453] width 487 height 18
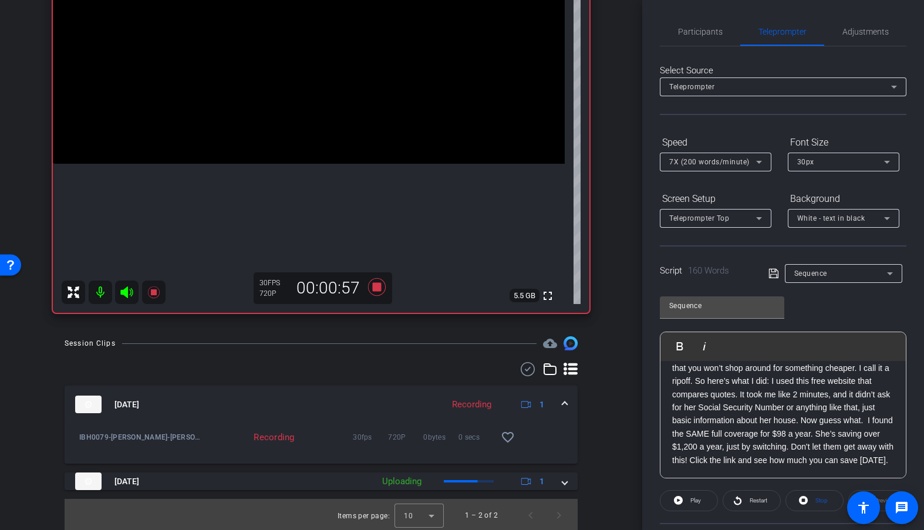
scroll to position [184, 0]
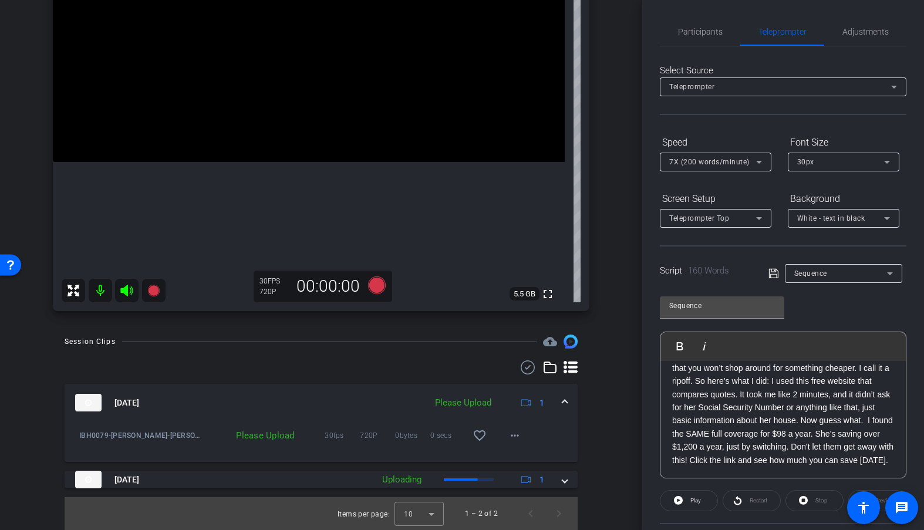
click at [400, 402] on mat-panel-title "Oct 15, 2025" at bounding box center [247, 403] width 345 height 18
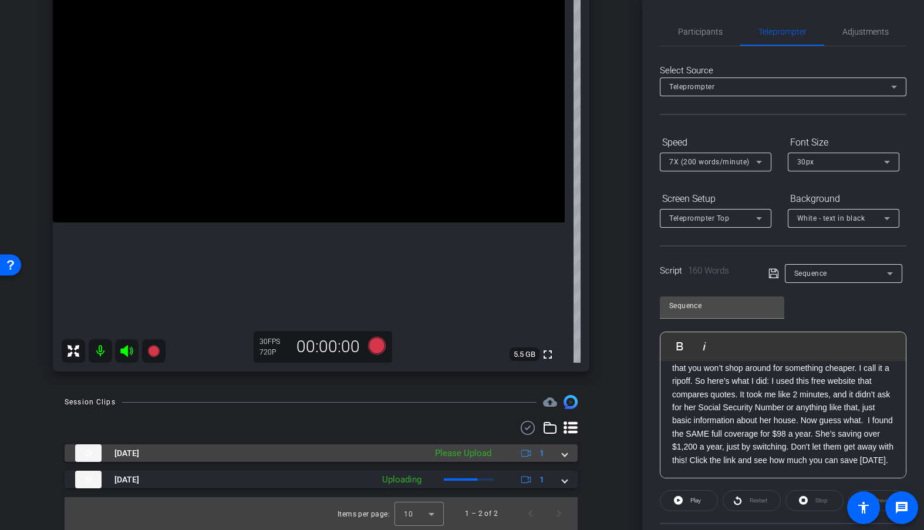
scroll to position [124, 0]
click at [558, 457] on div "Oct 15, 2025 Please Upload 1" at bounding box center [318, 453] width 487 height 18
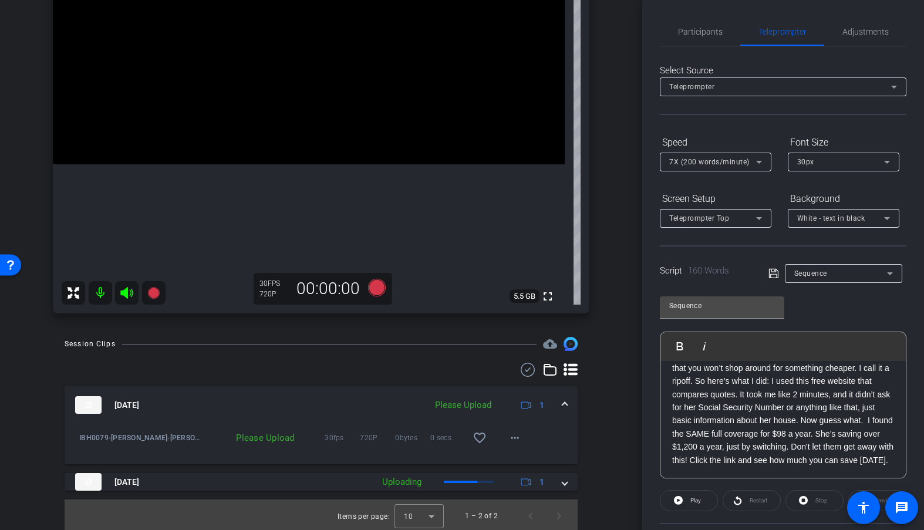
scroll to position [184, 0]
click at [562, 402] on span at bounding box center [564, 403] width 5 height 12
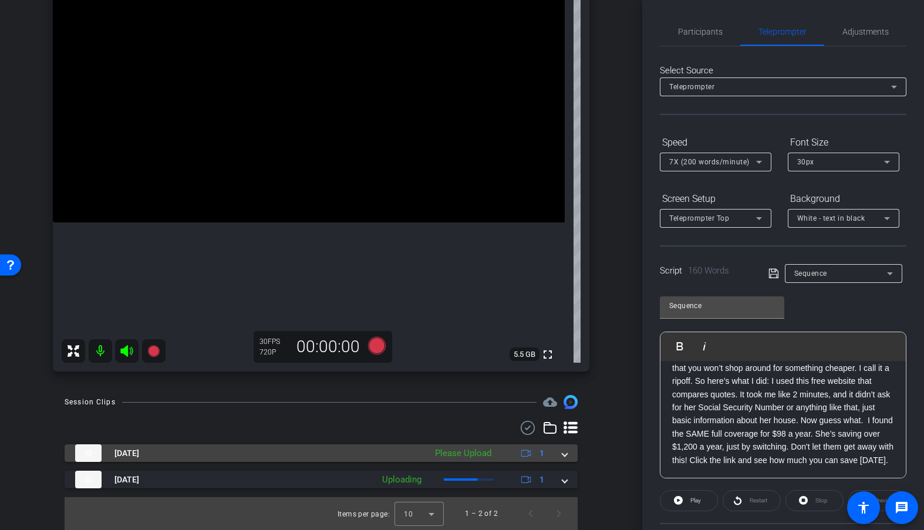
scroll to position [124, 0]
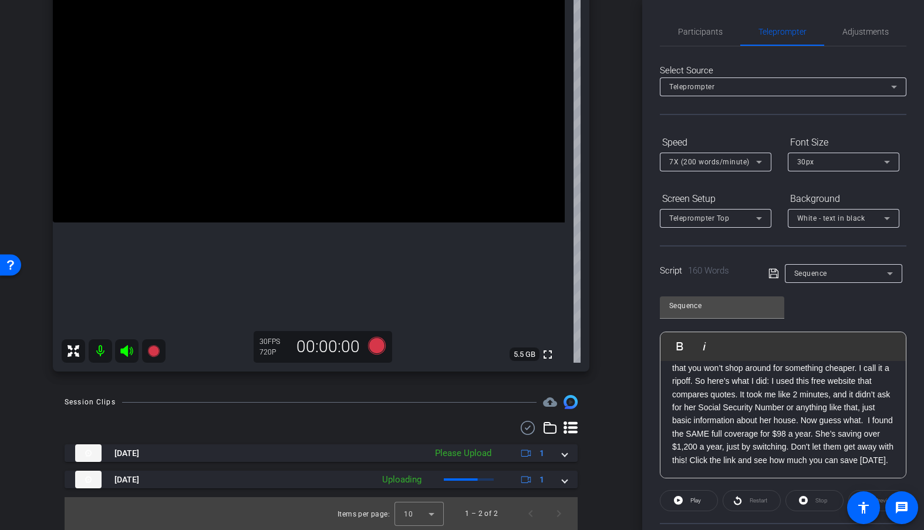
click at [427, 423] on div at bounding box center [321, 428] width 513 height 14
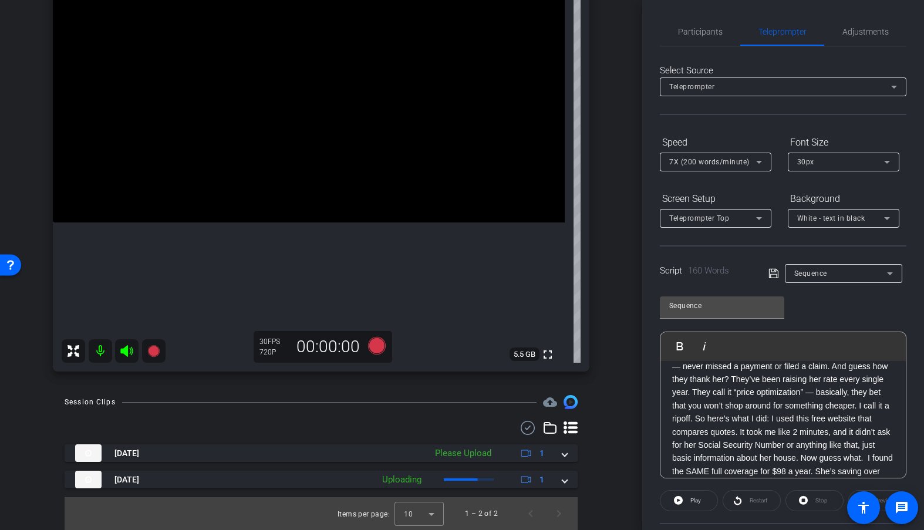
scroll to position [0, 0]
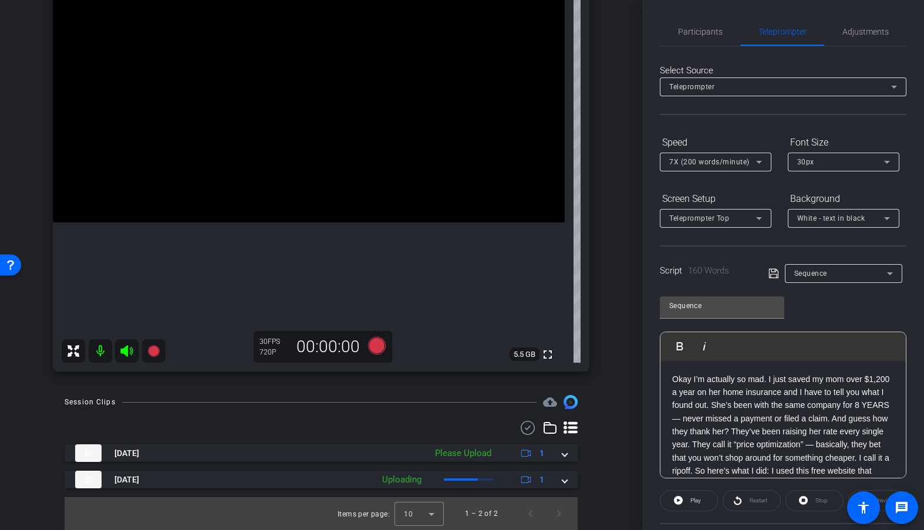
click at [485, 378] on div "emily ellsworth iPhone 12 info ROOM ID: 486521938 80% battery_std fullscreen se…" at bounding box center [320, 155] width 583 height 457
click at [376, 347] on icon at bounding box center [377, 346] width 18 height 18
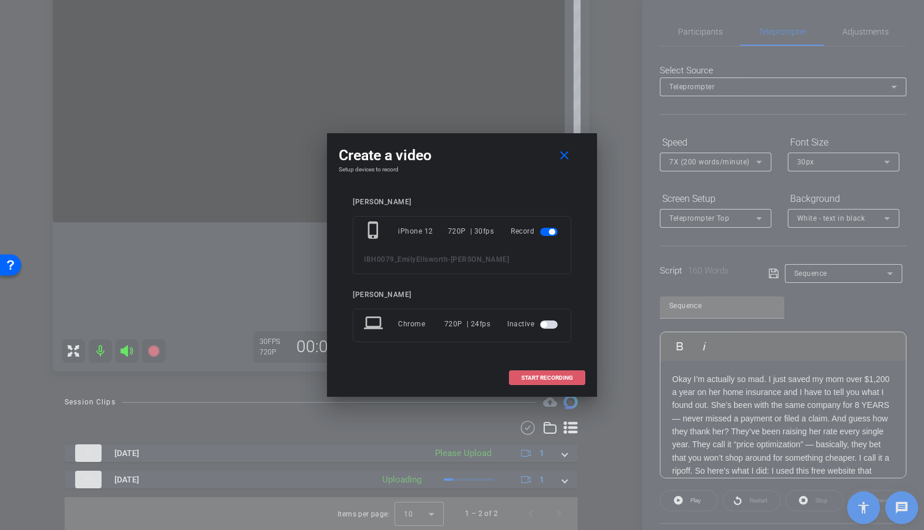
click at [555, 379] on span "START RECORDING" at bounding box center [547, 378] width 52 height 6
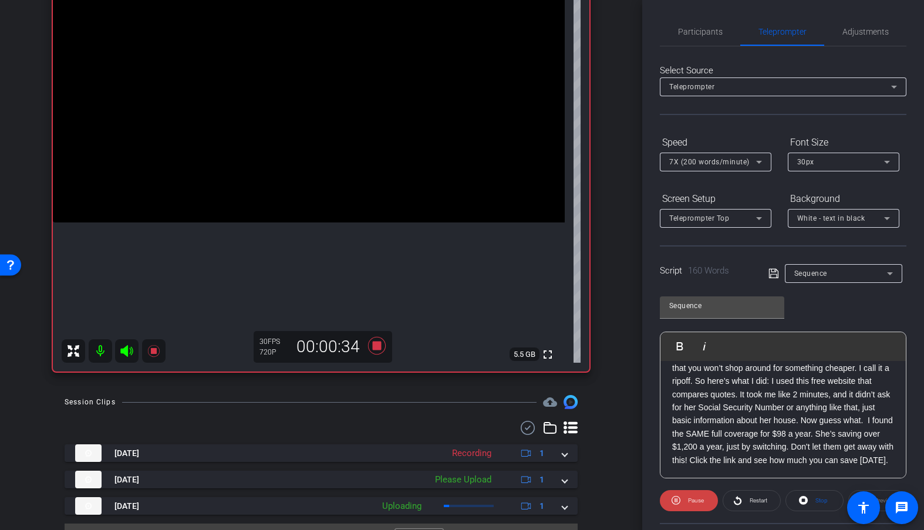
scroll to position [103, 0]
click at [374, 347] on icon at bounding box center [377, 346] width 18 height 18
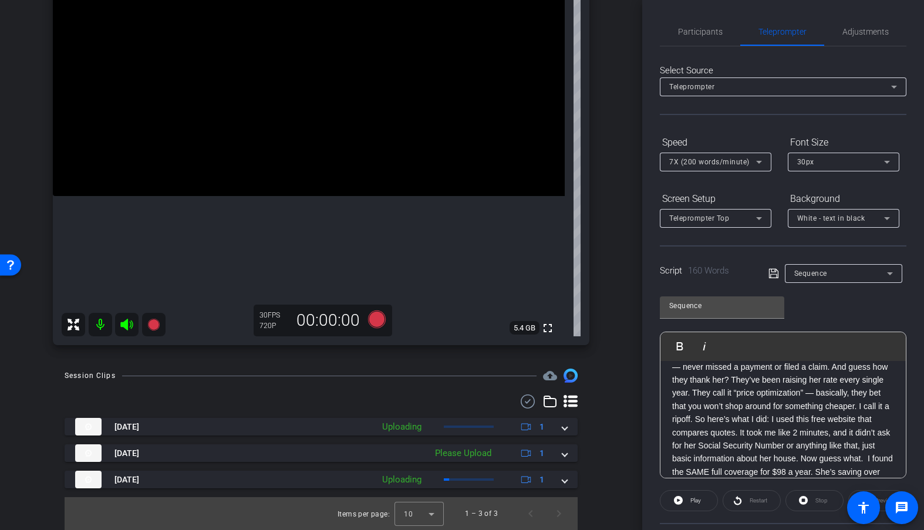
scroll to position [0, 0]
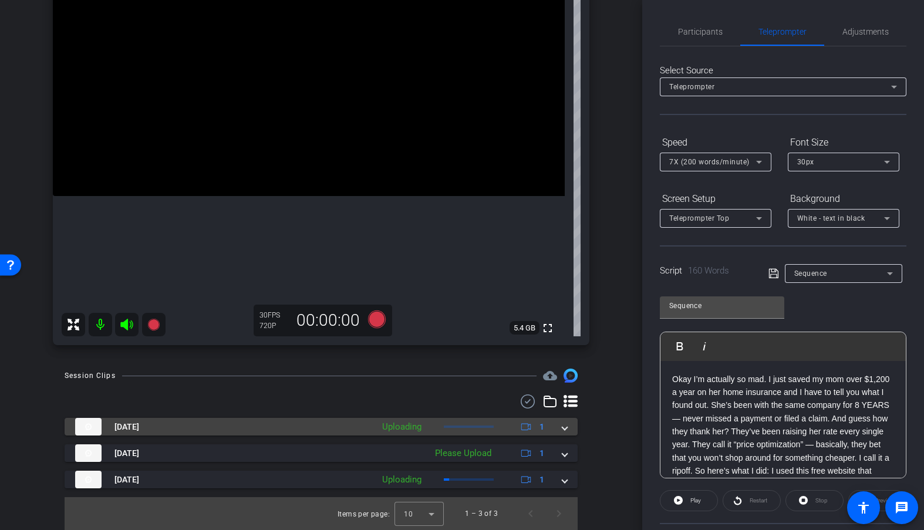
click at [564, 425] on span at bounding box center [564, 427] width 5 height 12
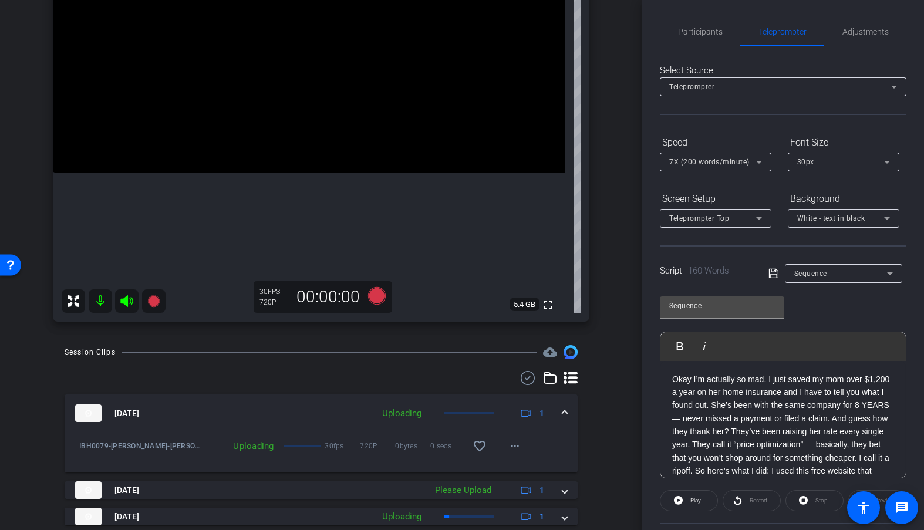
scroll to position [197, 0]
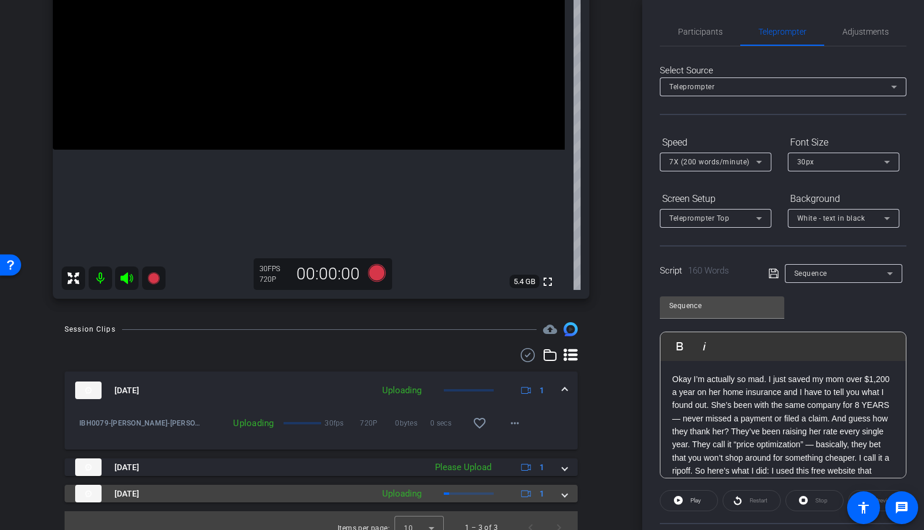
click at [563, 465] on span at bounding box center [564, 494] width 5 height 12
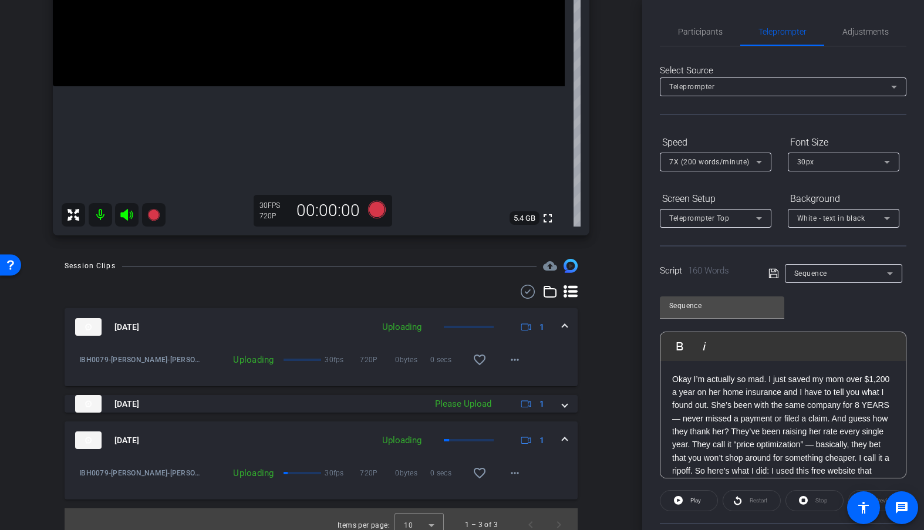
scroll to position [266, 0]
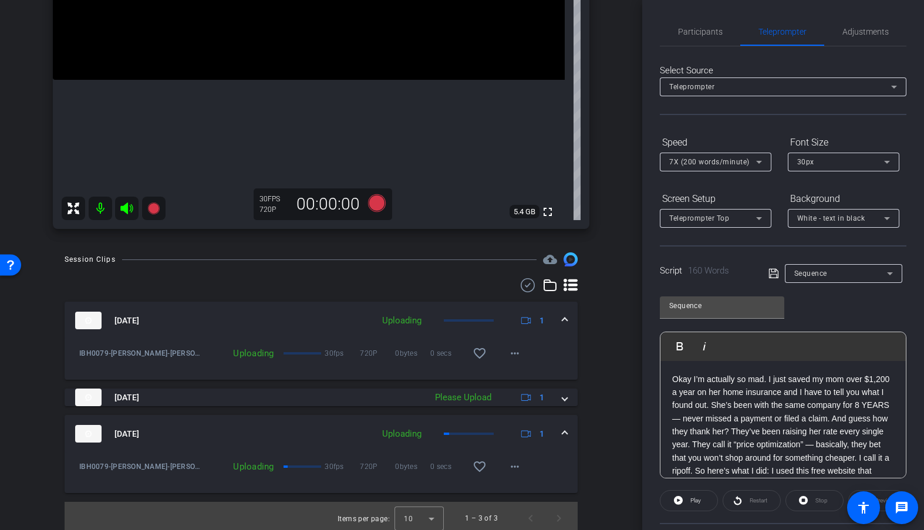
click at [566, 433] on span at bounding box center [564, 434] width 5 height 12
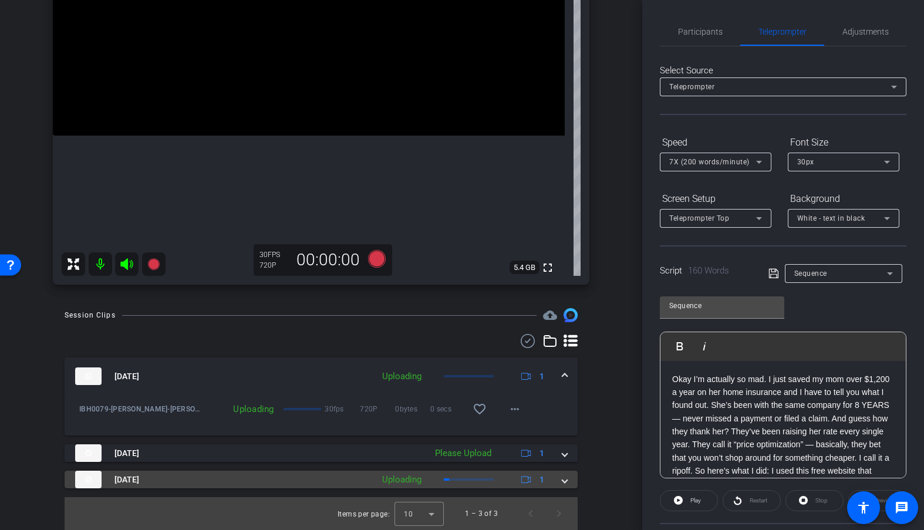
click at [563, 465] on span at bounding box center [564, 480] width 5 height 12
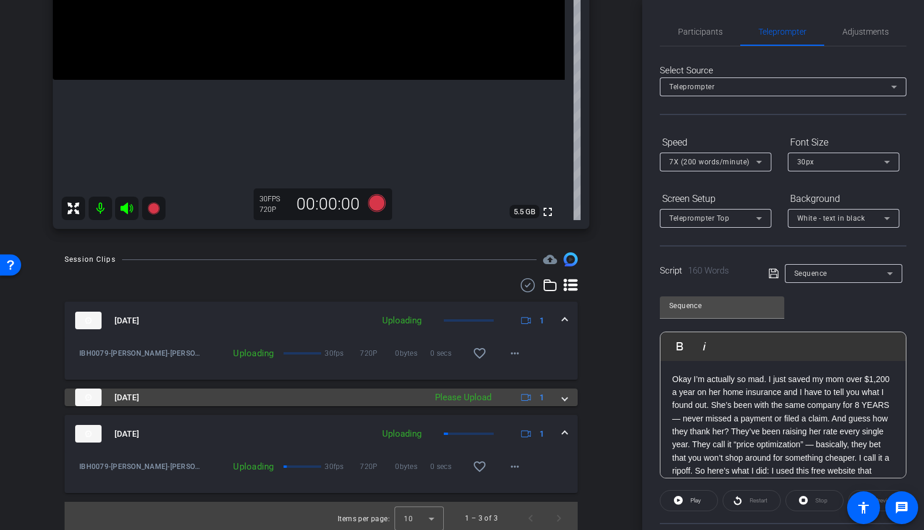
click at [562, 398] on span at bounding box center [564, 397] width 5 height 12
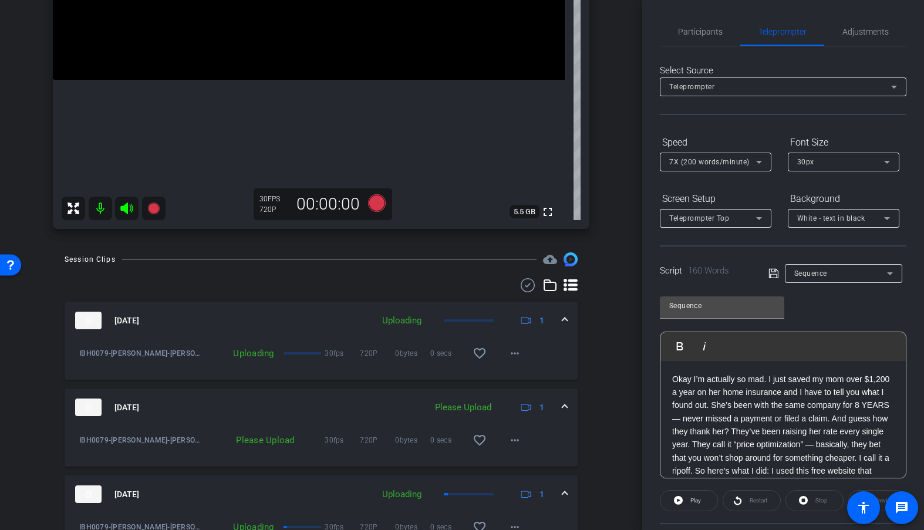
click at [565, 406] on span at bounding box center [564, 407] width 5 height 12
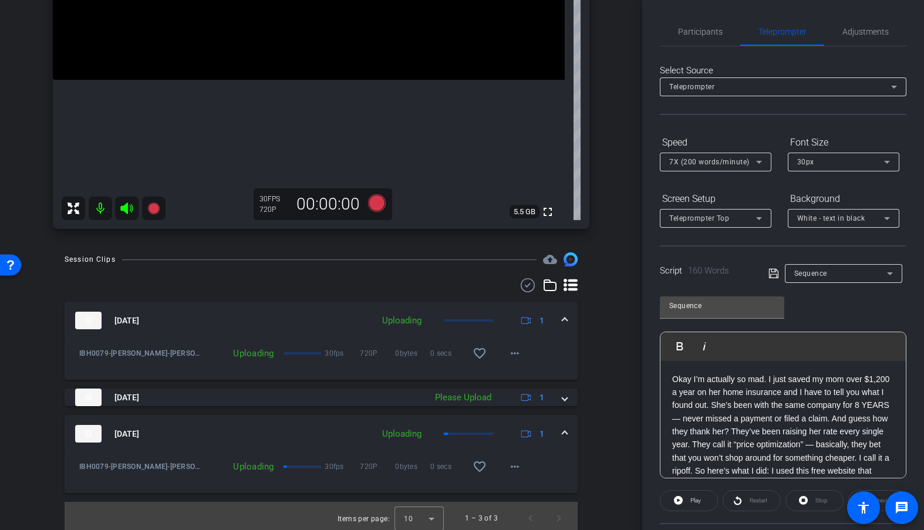
click at [569, 434] on mat-expansion-panel-header "Oct 15, 2025 Uploading 1" at bounding box center [321, 434] width 513 height 38
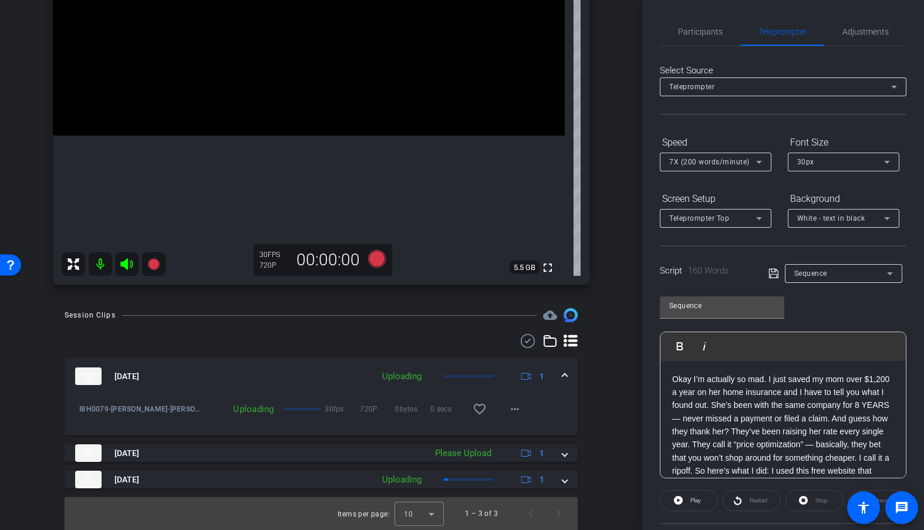
scroll to position [211, 0]
click at [562, 374] on span at bounding box center [564, 376] width 5 height 12
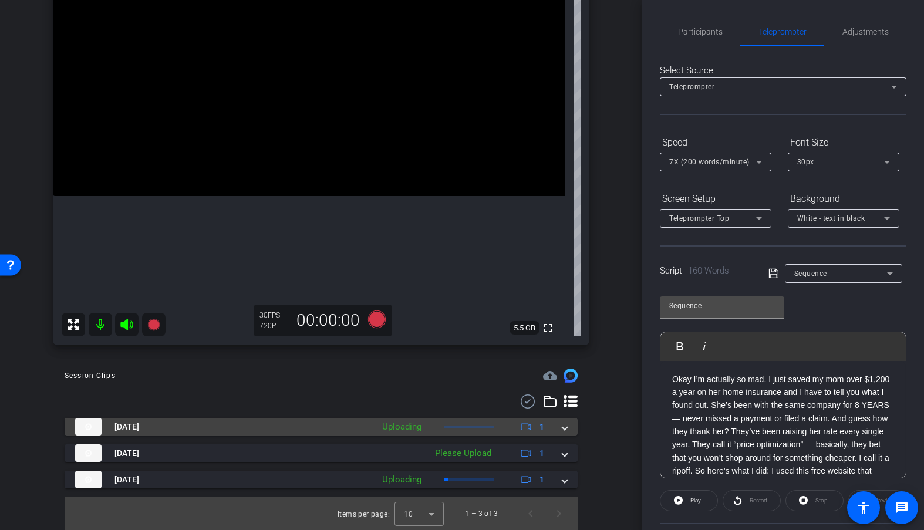
scroll to position [150, 0]
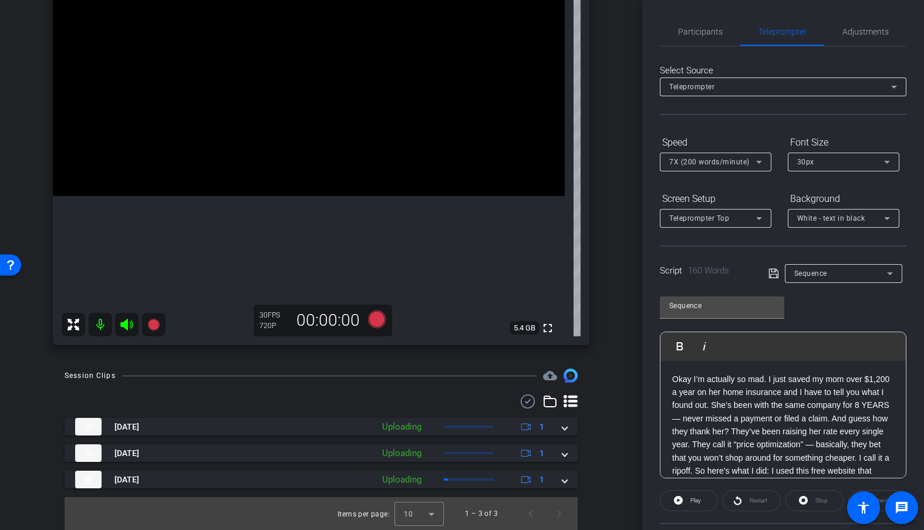
click at [357, 381] on div "Session Clips cloud_upload" at bounding box center [321, 376] width 513 height 14
click at [379, 319] on icon at bounding box center [377, 319] width 18 height 18
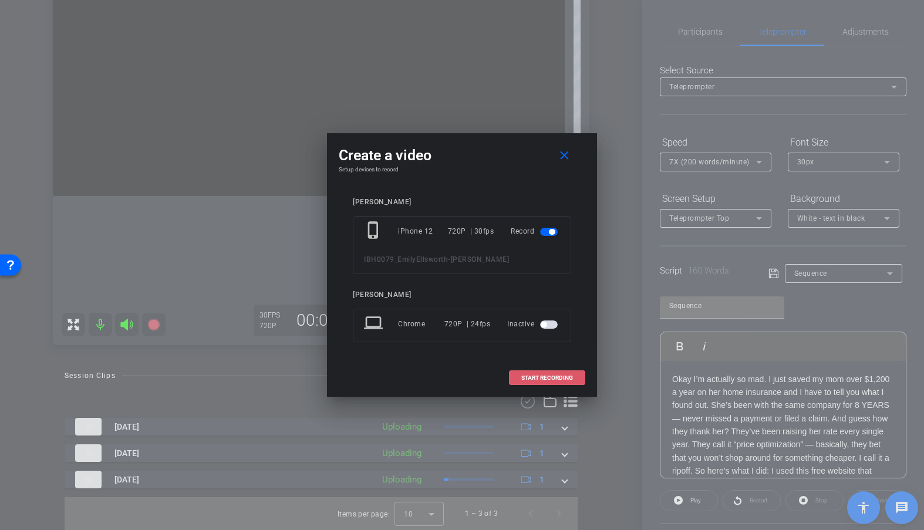
click at [528, 376] on span "START RECORDING" at bounding box center [547, 378] width 52 height 6
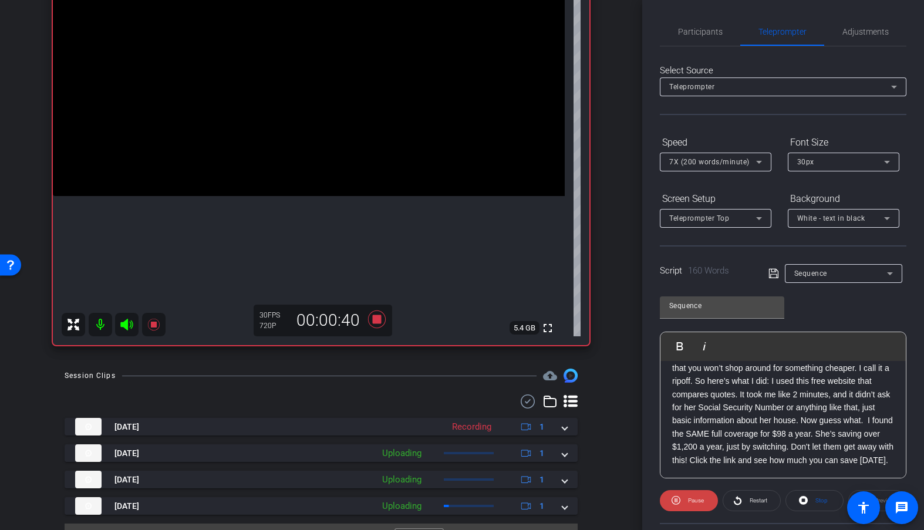
scroll to position [103, 0]
click at [379, 320] on icon at bounding box center [377, 319] width 18 height 18
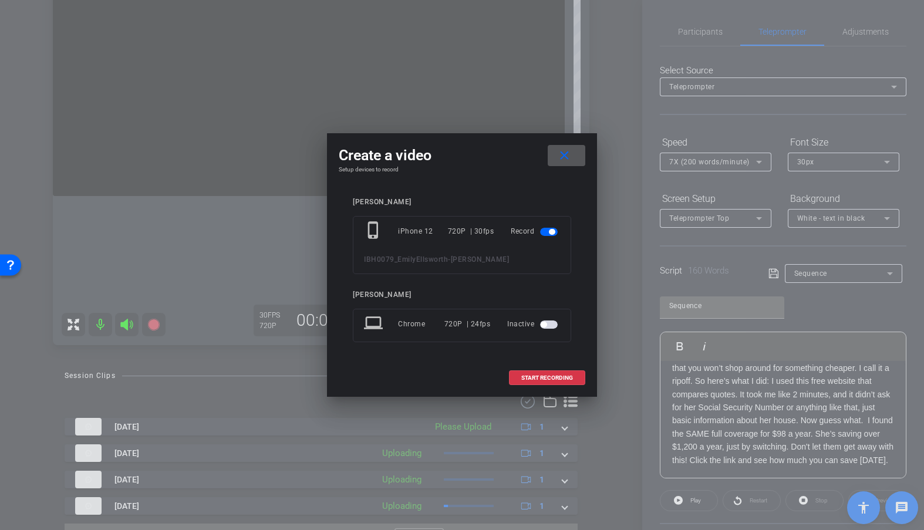
click at [566, 153] on mat-icon "close" at bounding box center [564, 155] width 15 height 15
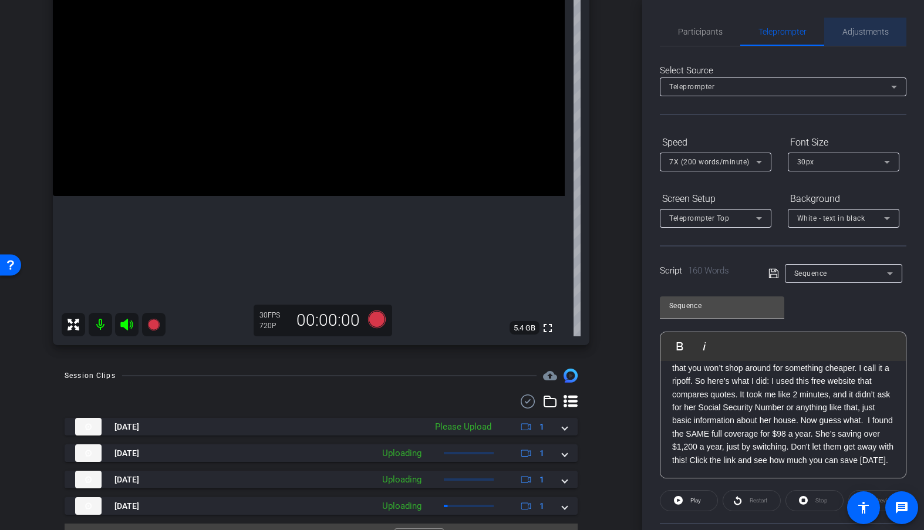
click at [848, 32] on span "Adjustments" at bounding box center [865, 32] width 46 height 8
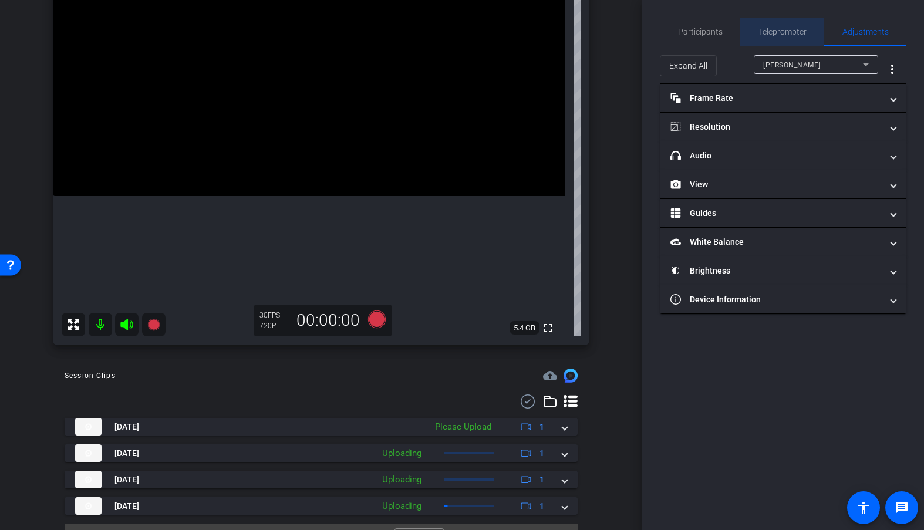
click at [776, 35] on span "Teleprompter" at bounding box center [782, 32] width 48 height 8
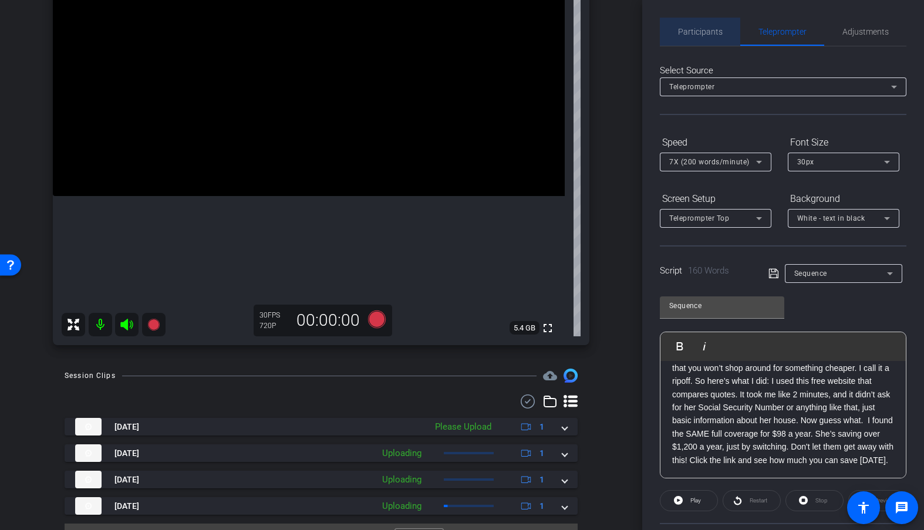
click at [716, 33] on span "Participants" at bounding box center [700, 32] width 45 height 8
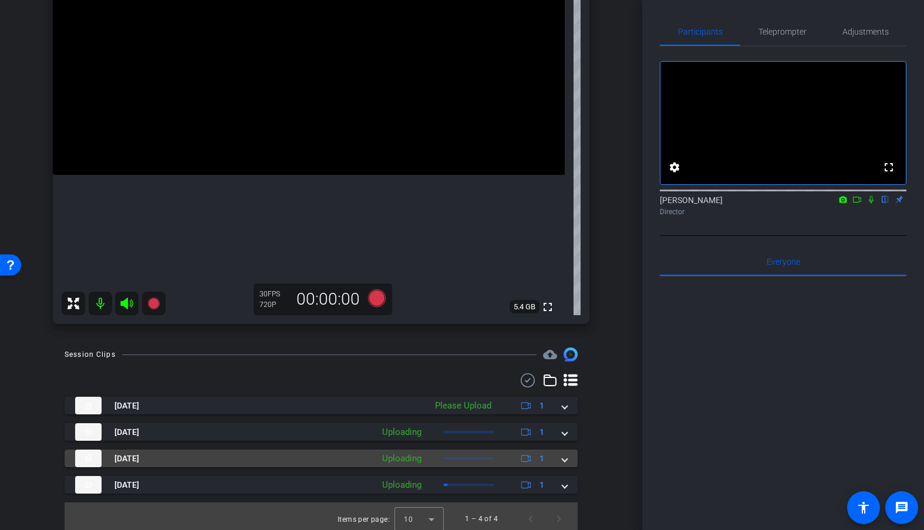
scroll to position [177, 0]
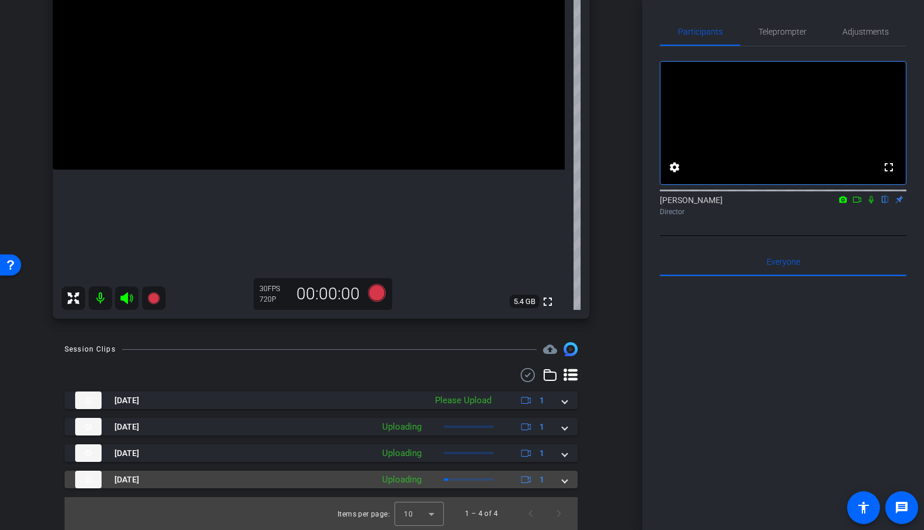
click at [565, 465] on span at bounding box center [564, 480] width 5 height 12
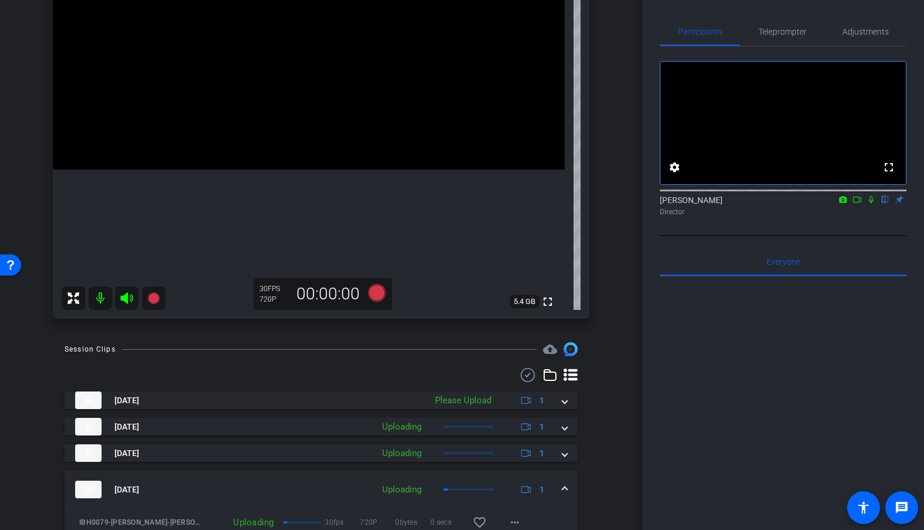
click at [565, 465] on span at bounding box center [564, 490] width 5 height 12
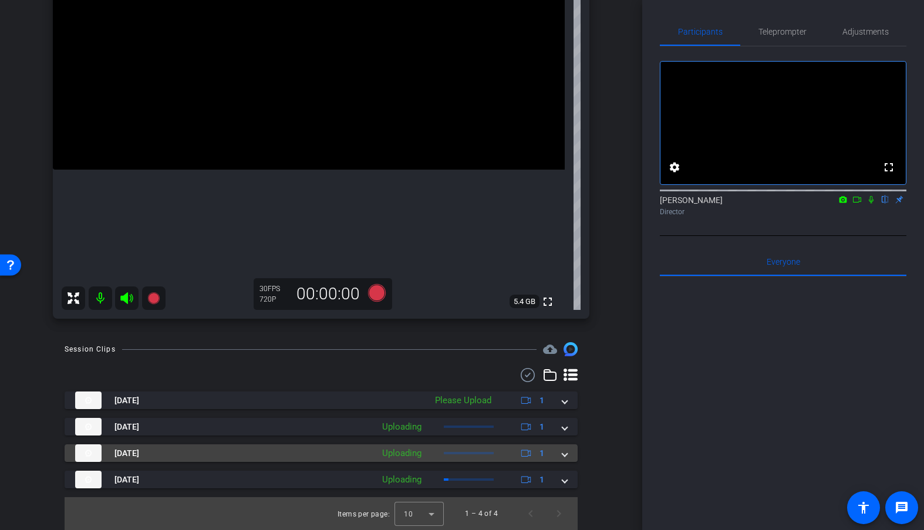
click at [565, 452] on span at bounding box center [564, 453] width 5 height 12
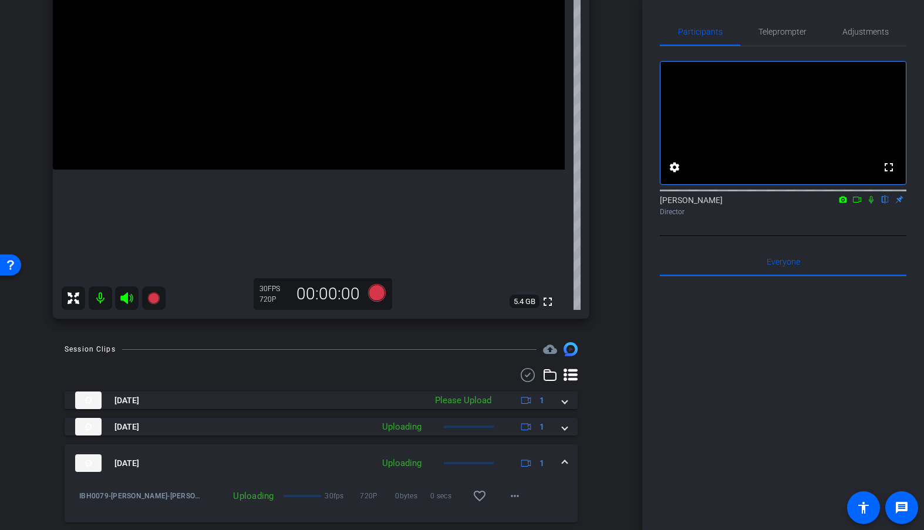
click at [565, 460] on span at bounding box center [564, 463] width 5 height 12
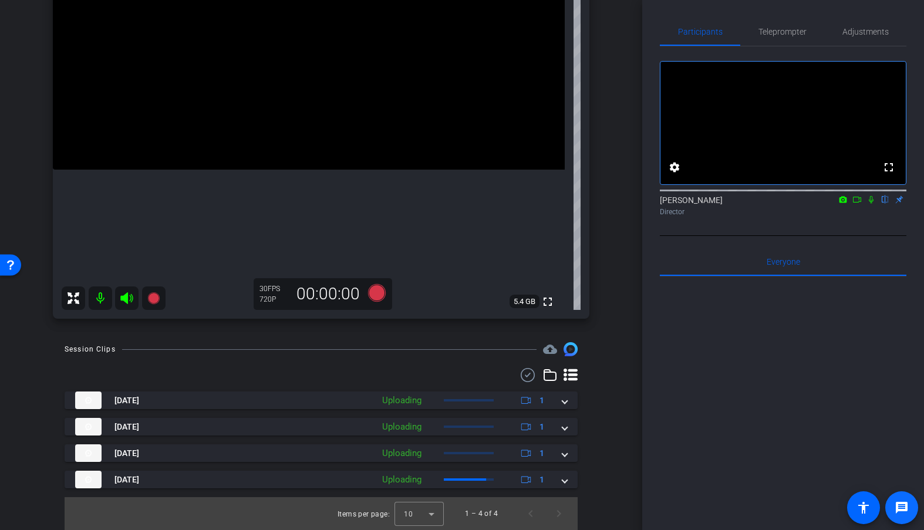
click at [890, 465] on mat-icon "message" at bounding box center [901, 508] width 14 height 14
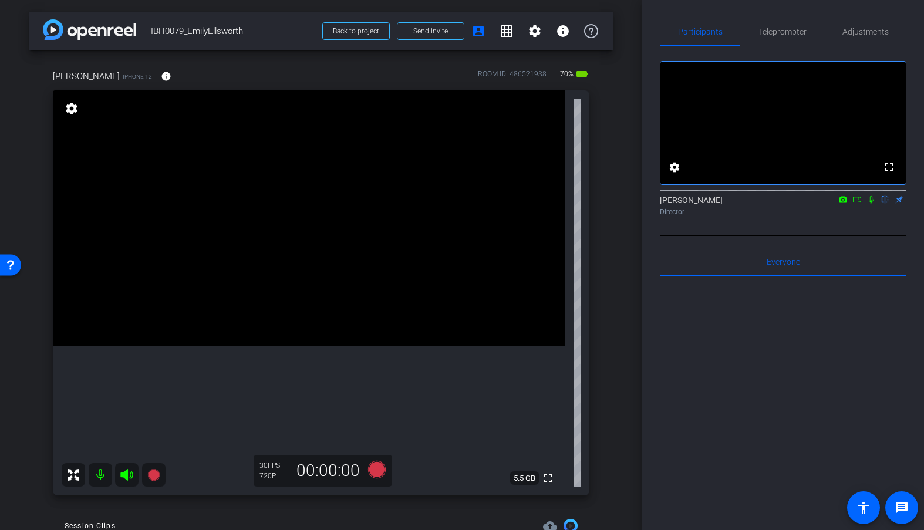
scroll to position [15, 0]
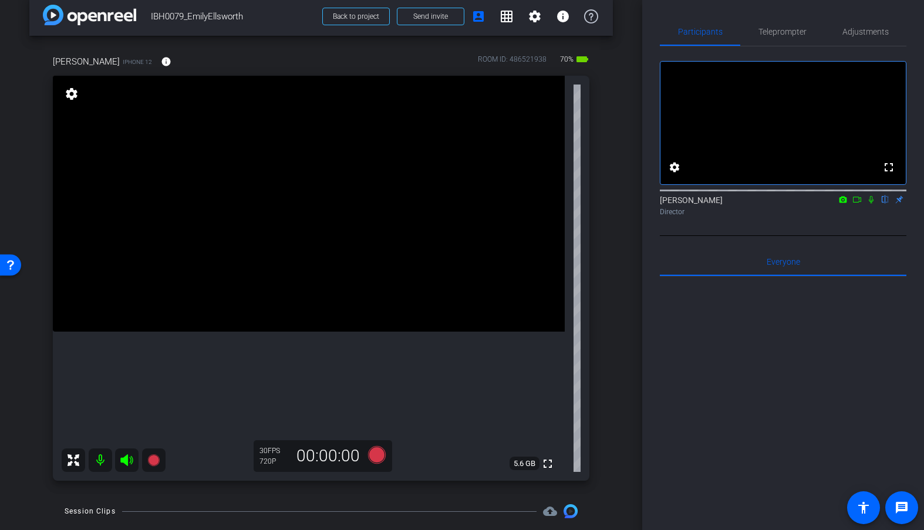
click at [631, 234] on div "arrow_back IBH0079_EmilyEllsworth Back to project Send invite account_box grid_…" at bounding box center [321, 250] width 642 height 530
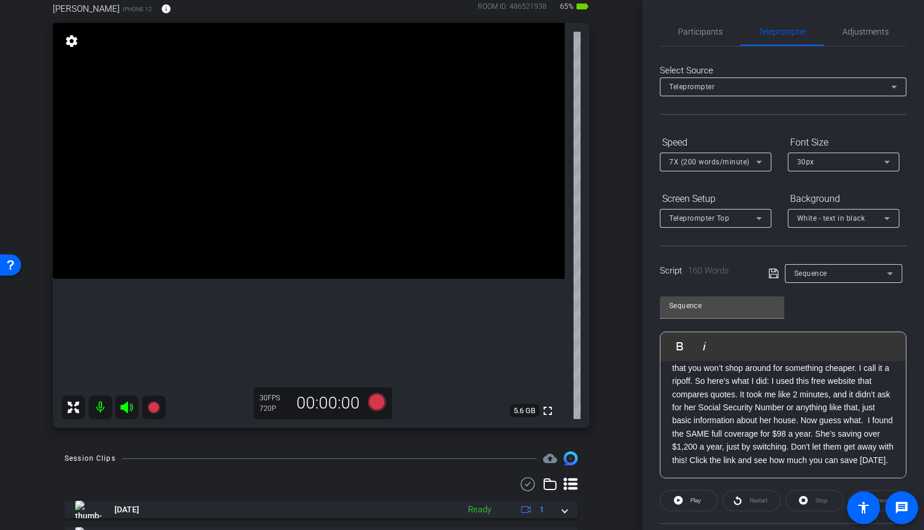
scroll to position [0, 0]
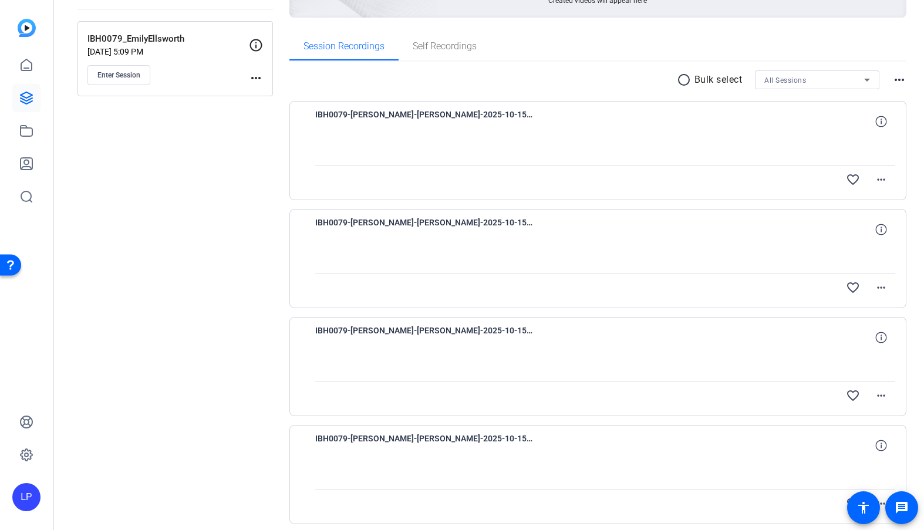
scroll to position [204, 0]
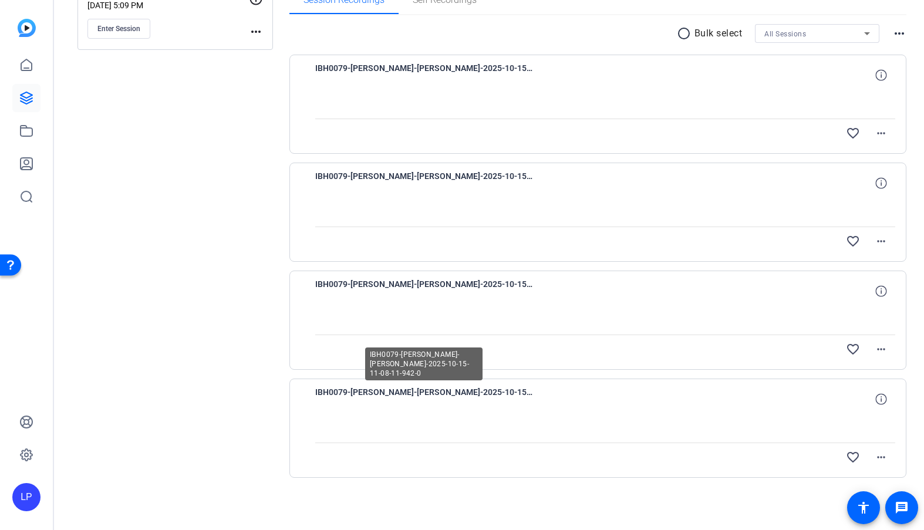
click at [408, 391] on span "IBH0079-[PERSON_NAME]-[PERSON_NAME]-2025-10-15-11-08-11-942-0" at bounding box center [423, 399] width 217 height 28
click at [391, 273] on div "IBH0079-EmilyEllsworth-emily ellsworth-2025-10-15-11-09-49-868-0 favorite_borde…" at bounding box center [597, 320] width 617 height 99
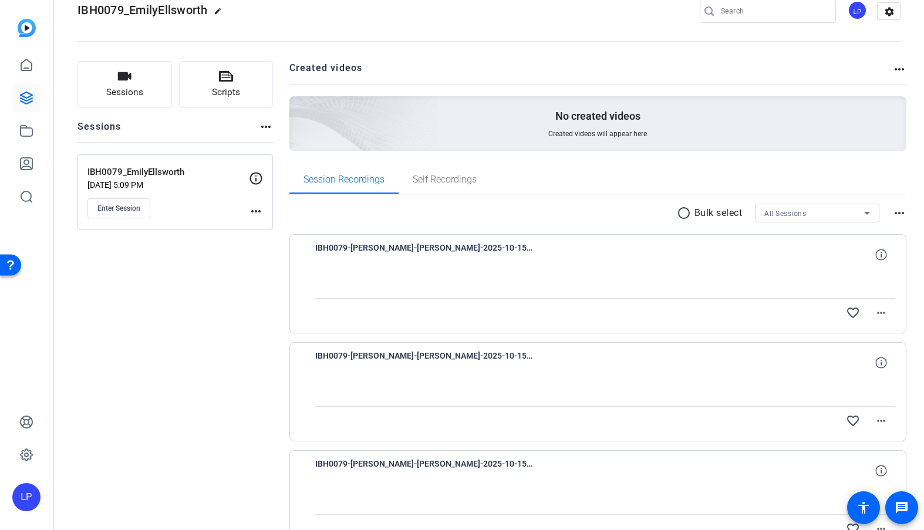
scroll to position [0, 0]
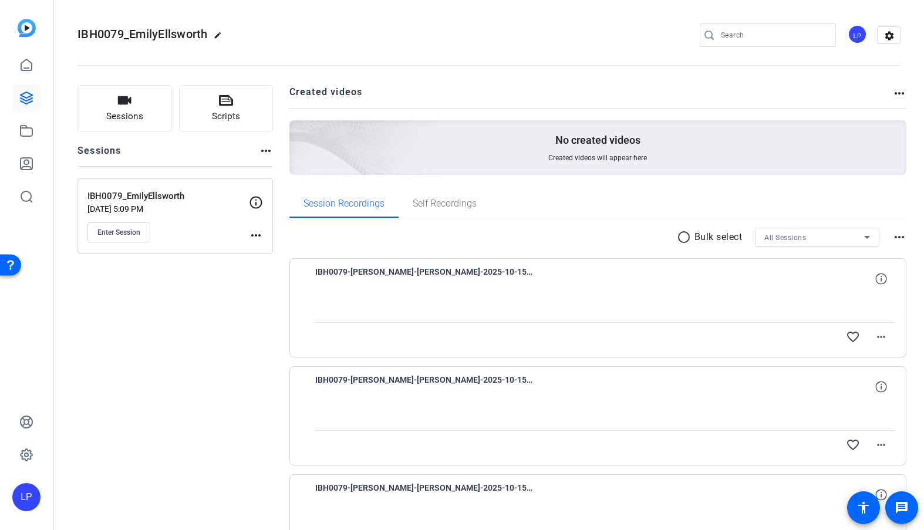
click at [381, 286] on span "IBH0079-EmilyEllsworth-emily ellsworth-2025-10-15-11-15-58-155-0" at bounding box center [423, 279] width 217 height 28
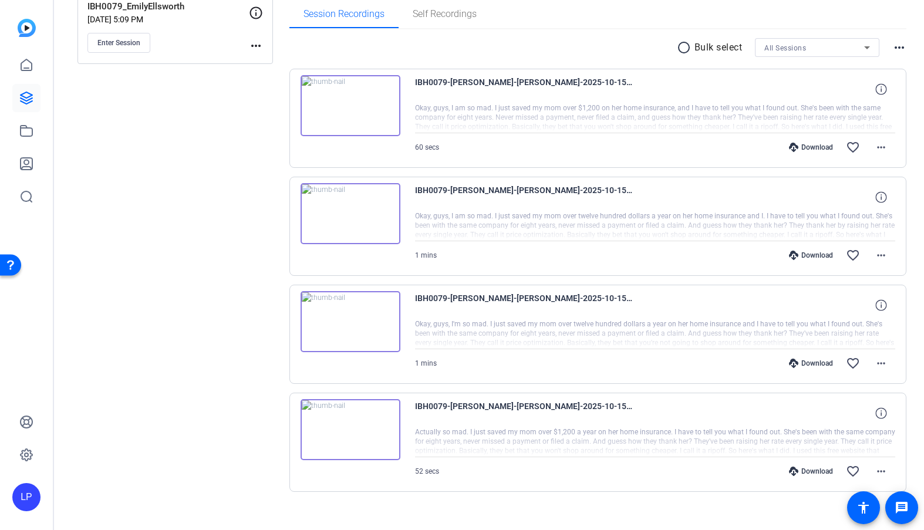
scroll to position [204, 0]
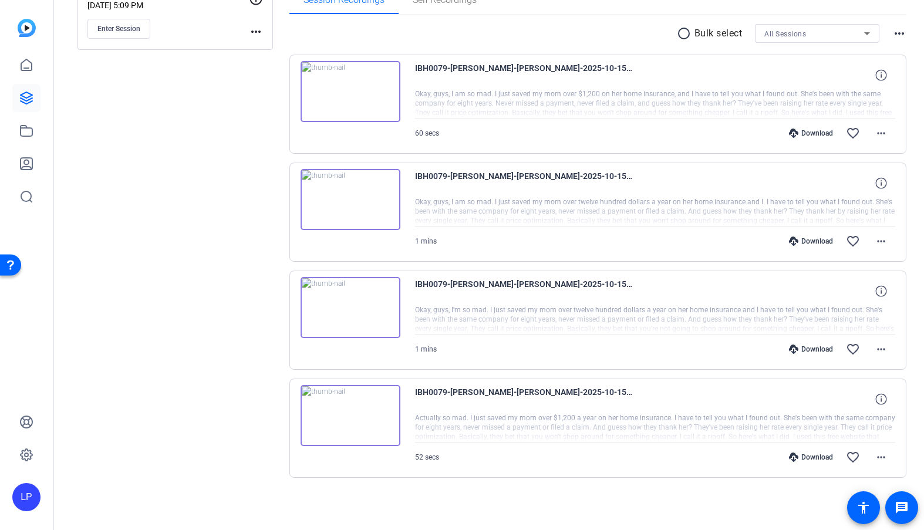
click at [349, 415] on img at bounding box center [350, 415] width 100 height 61
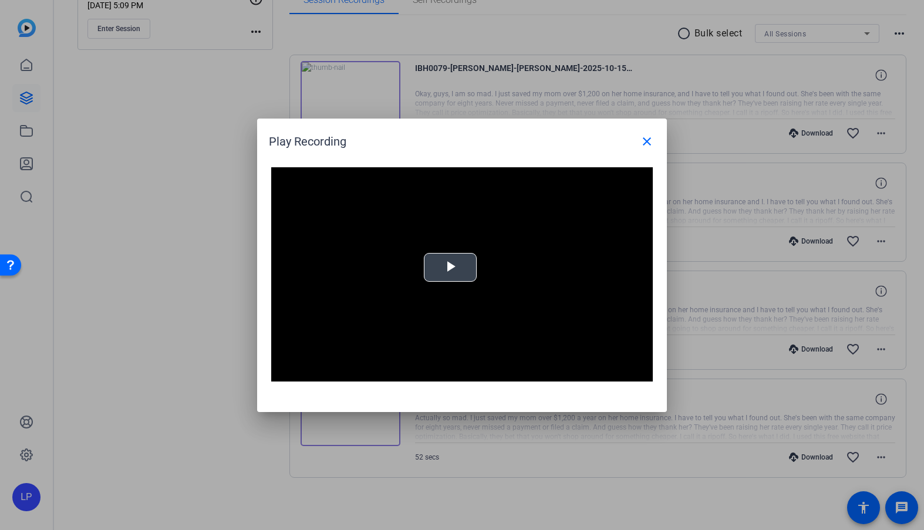
click at [450, 267] on span "Video Player" at bounding box center [450, 267] width 0 height 0
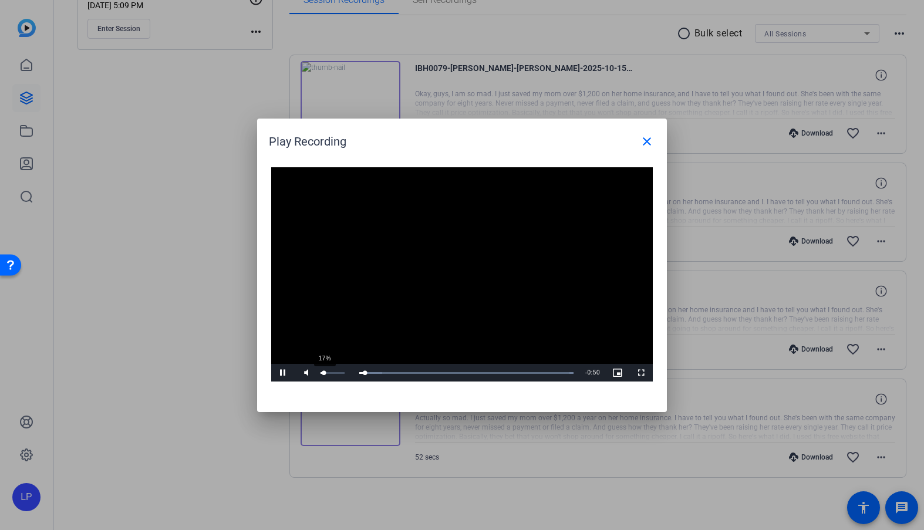
click at [324, 373] on div "Volume Level" at bounding box center [322, 373] width 4 height 2
drag, startPoint x: 408, startPoint y: 374, endPoint x: 453, endPoint y: 370, distance: 45.3
click at [453, 370] on div "Loaded : 100.00% 0:20 0:15" at bounding box center [448, 373] width 261 height 18
click at [466, 368] on div "Loaded : 100.00% 0:29 0:29" at bounding box center [448, 373] width 261 height 18
click at [511, 370] on div "Loaded : 100.00% 0:38 0:38" at bounding box center [448, 373] width 261 height 18
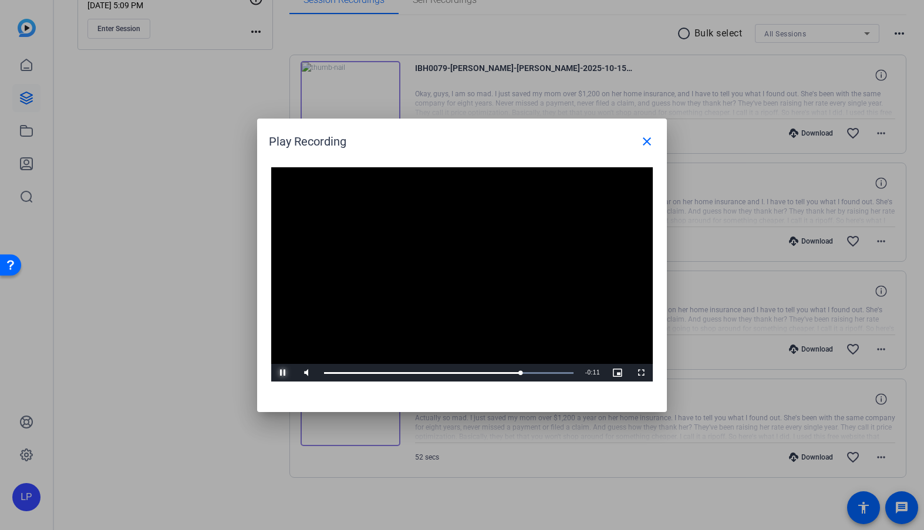
click at [282, 373] on span "Video Player" at bounding box center [282, 373] width 23 height 0
click at [650, 137] on mat-icon "close" at bounding box center [647, 141] width 14 height 14
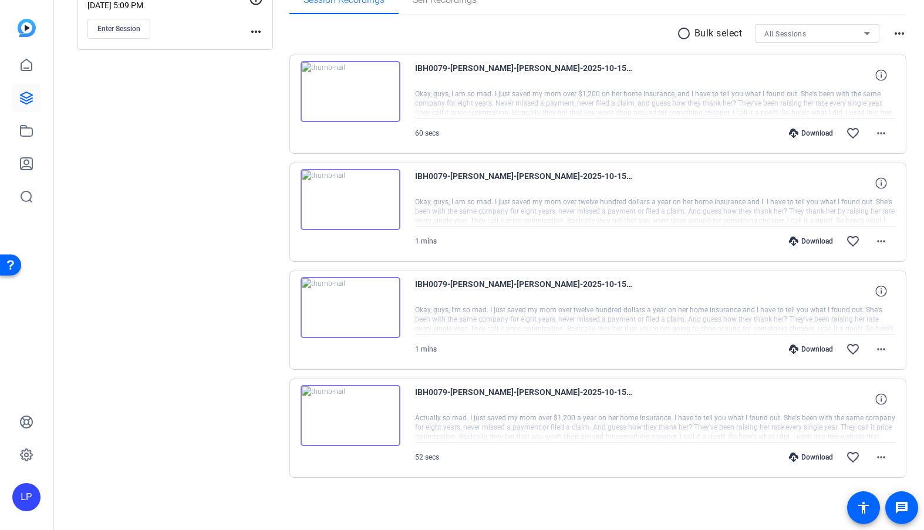
click at [356, 97] on img at bounding box center [350, 91] width 100 height 61
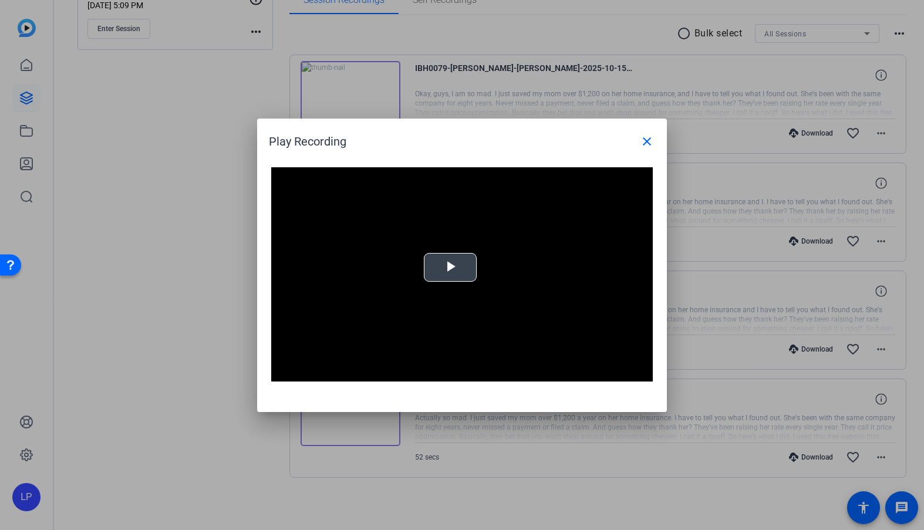
click at [450, 267] on span "Video Player" at bounding box center [450, 267] width 0 height 0
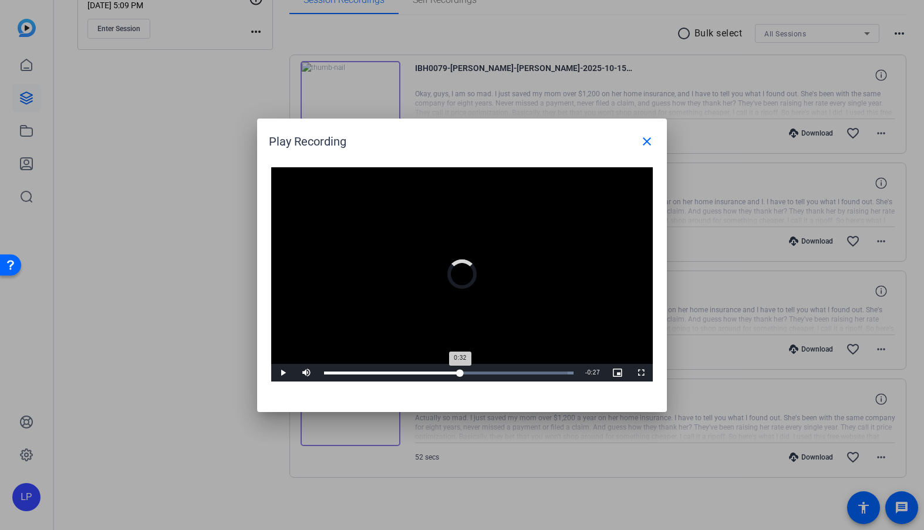
click at [460, 371] on div "Loaded : 100.00% 0:32 0:32" at bounding box center [448, 372] width 249 height 3
click at [285, 373] on span "Video Player" at bounding box center [282, 373] width 23 height 0
click at [532, 373] on div "0:49" at bounding box center [532, 372] width 1 height 3
click at [646, 144] on mat-icon "close" at bounding box center [647, 141] width 14 height 14
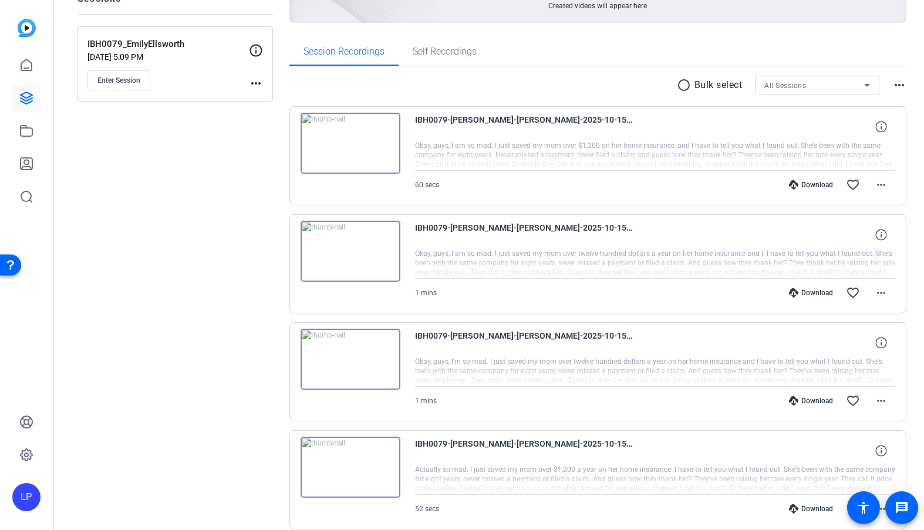
scroll to position [204, 0]
